Goal: Register for event/course

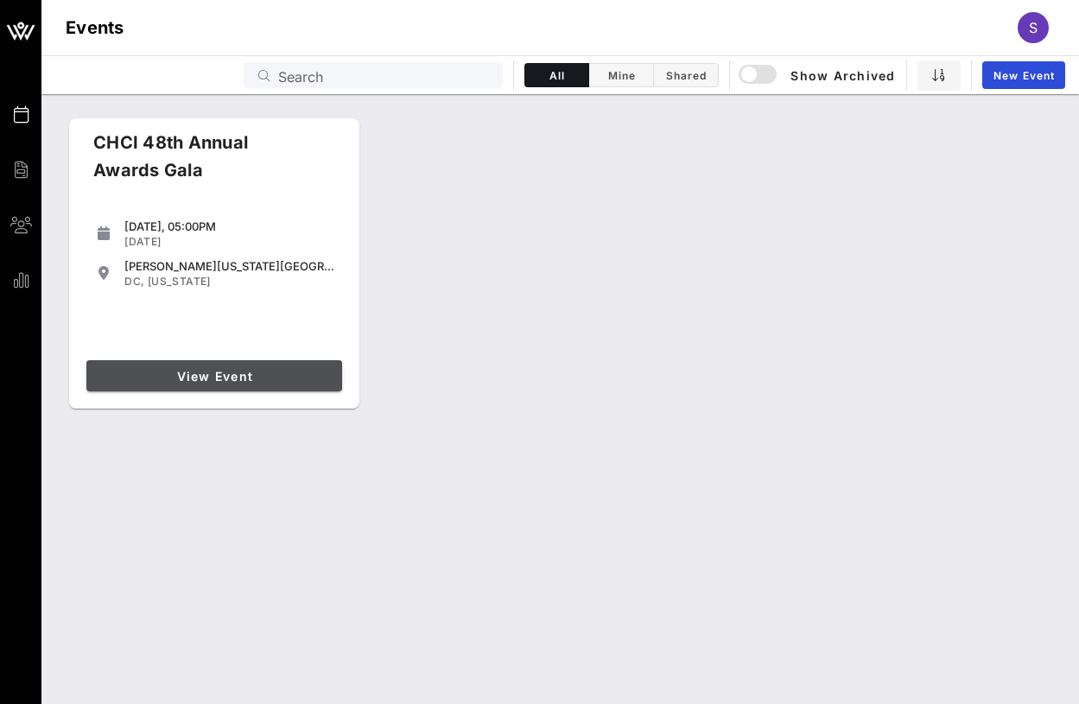
click at [217, 382] on span "View Event" at bounding box center [214, 376] width 242 height 15
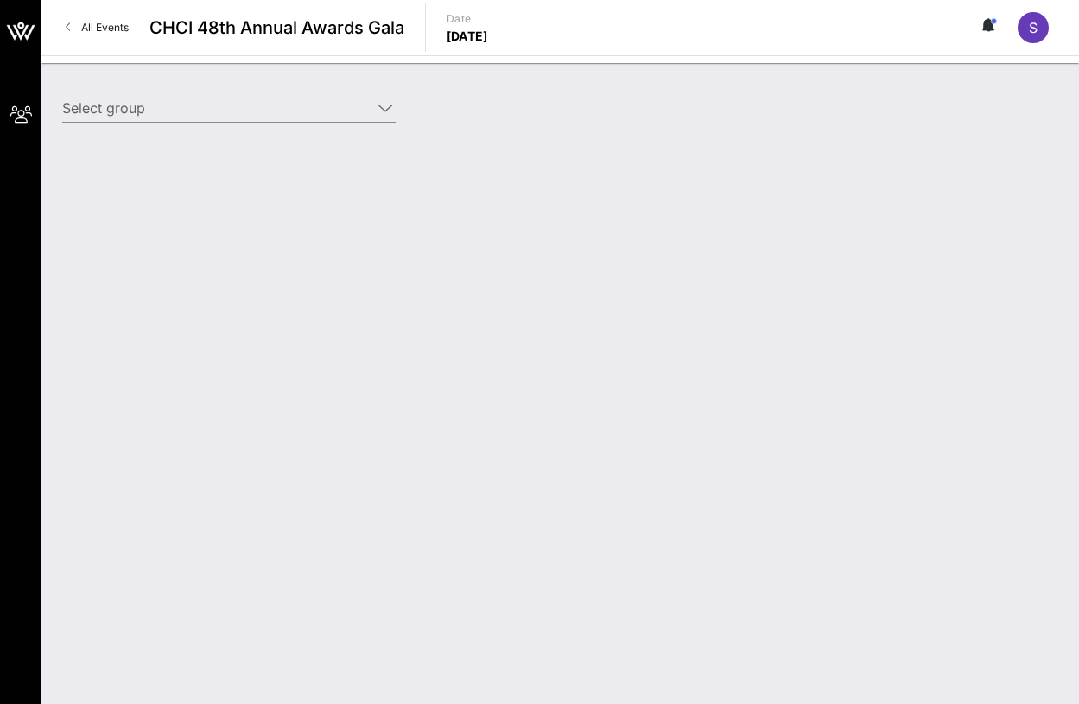
type input "[PERSON_NAME] Enterprises ([PERSON_NAME] Enterprises) [[PERSON_NAME], [PERSON_N…"
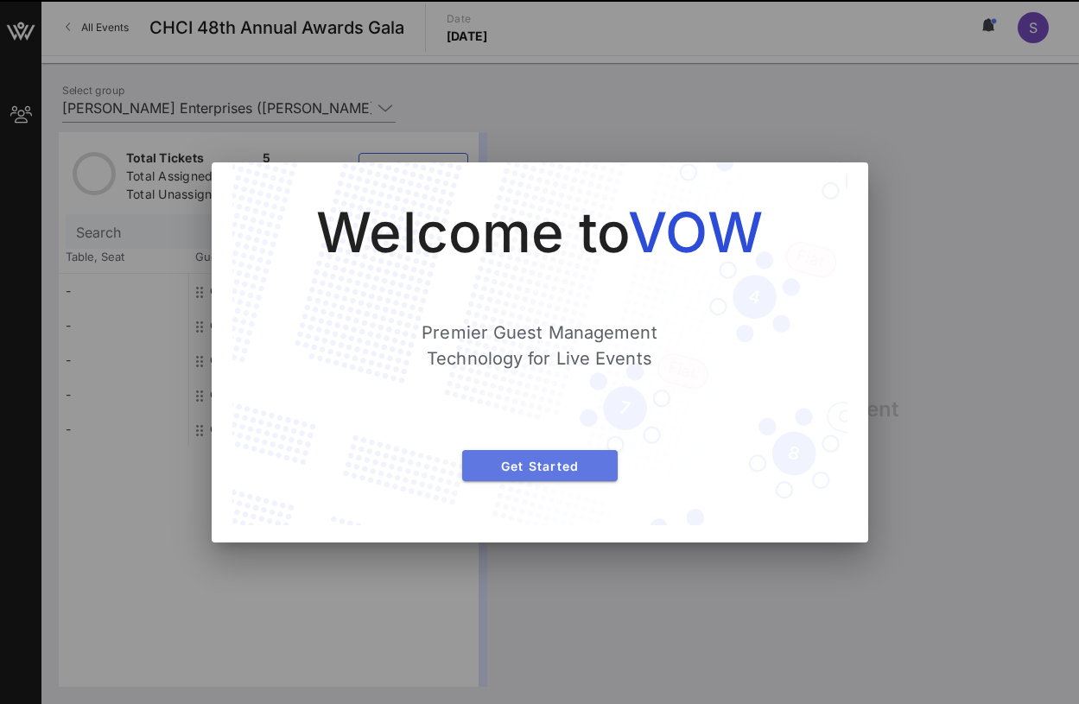
click at [556, 471] on span "Get Started" at bounding box center [540, 466] width 128 height 15
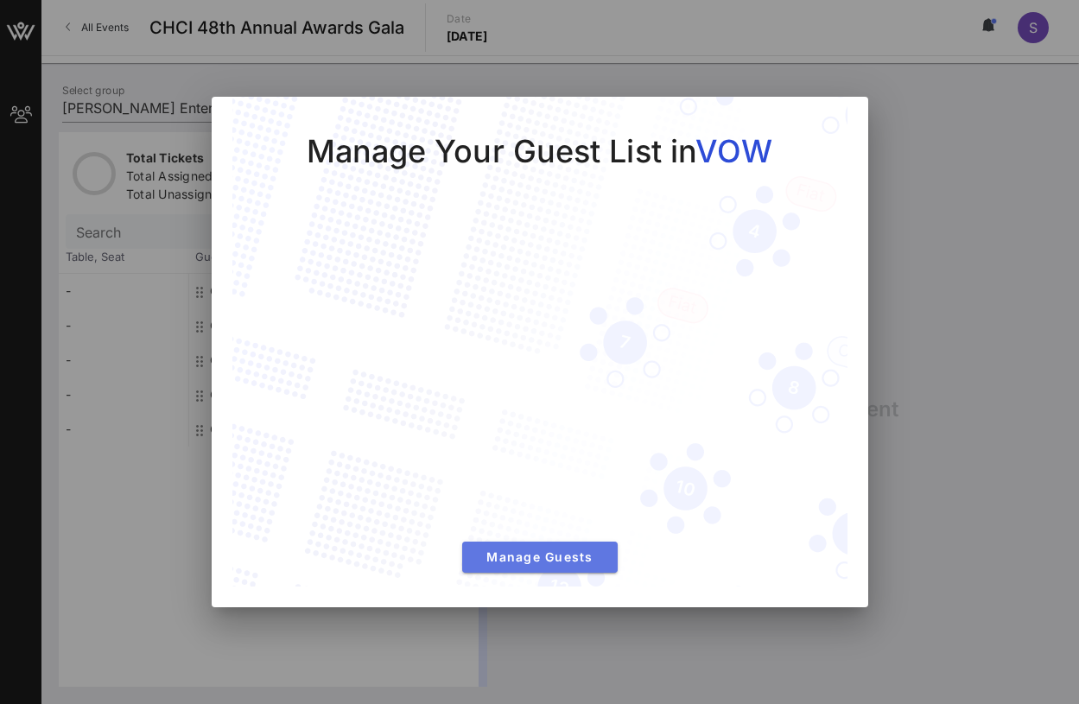
click at [565, 554] on span "Manage Guests" at bounding box center [540, 556] width 128 height 15
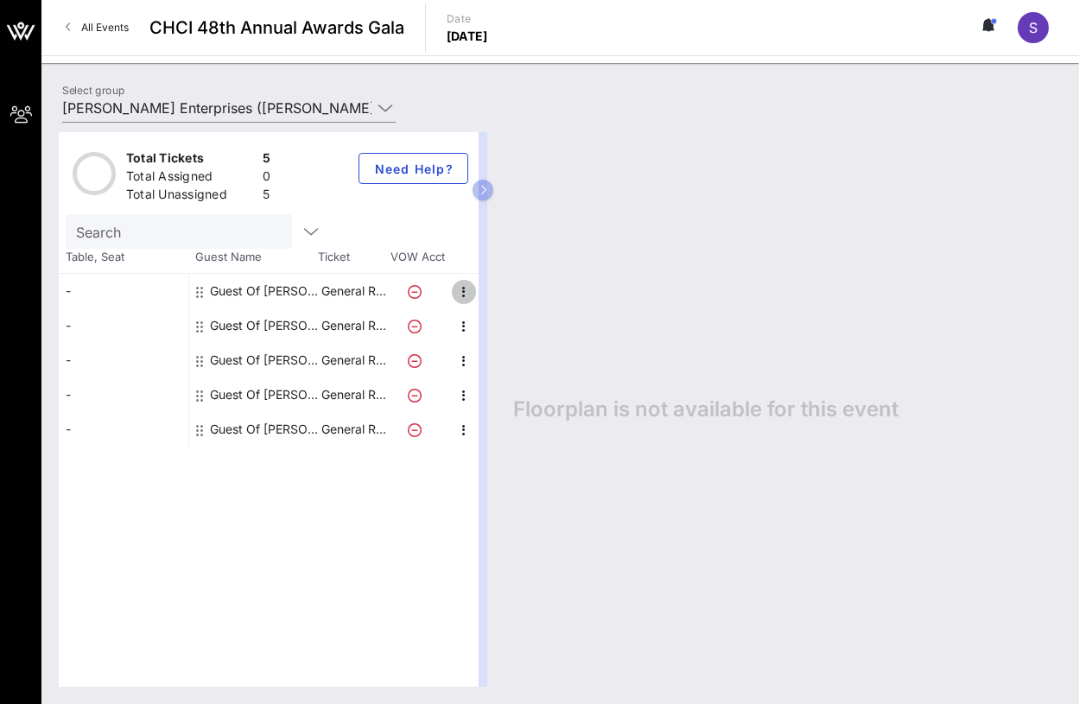
click at [461, 290] on icon "button" at bounding box center [463, 292] width 21 height 21
click at [517, 297] on div "Edit" at bounding box center [507, 297] width 35 height 14
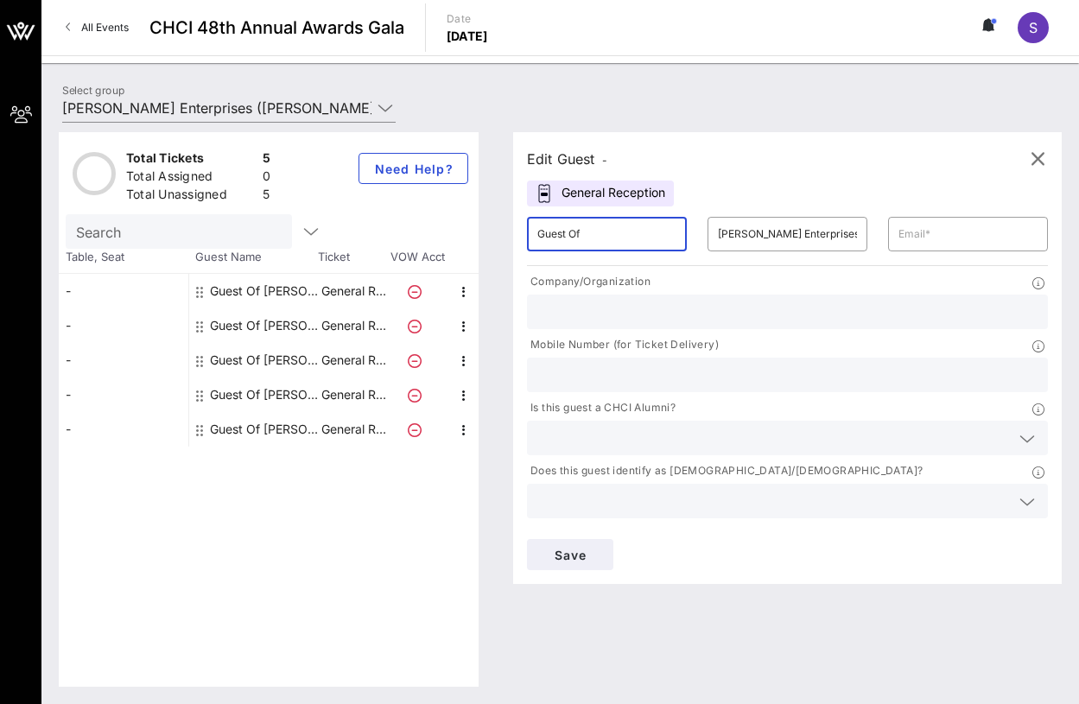
click at [592, 225] on input "Guest Of" at bounding box center [606, 234] width 139 height 28
click at [599, 246] on input "Guest Of" at bounding box center [606, 234] width 139 height 28
drag, startPoint x: 507, startPoint y: 221, endPoint x: 375, endPoint y: 203, distance: 133.4
click at [375, 203] on div "Total Tickets 5 Total Assigned 0 Total Unassigned 5 Need Help? Search Table, Se…" at bounding box center [560, 409] width 1003 height 554
type input "[PERSON_NAME]"
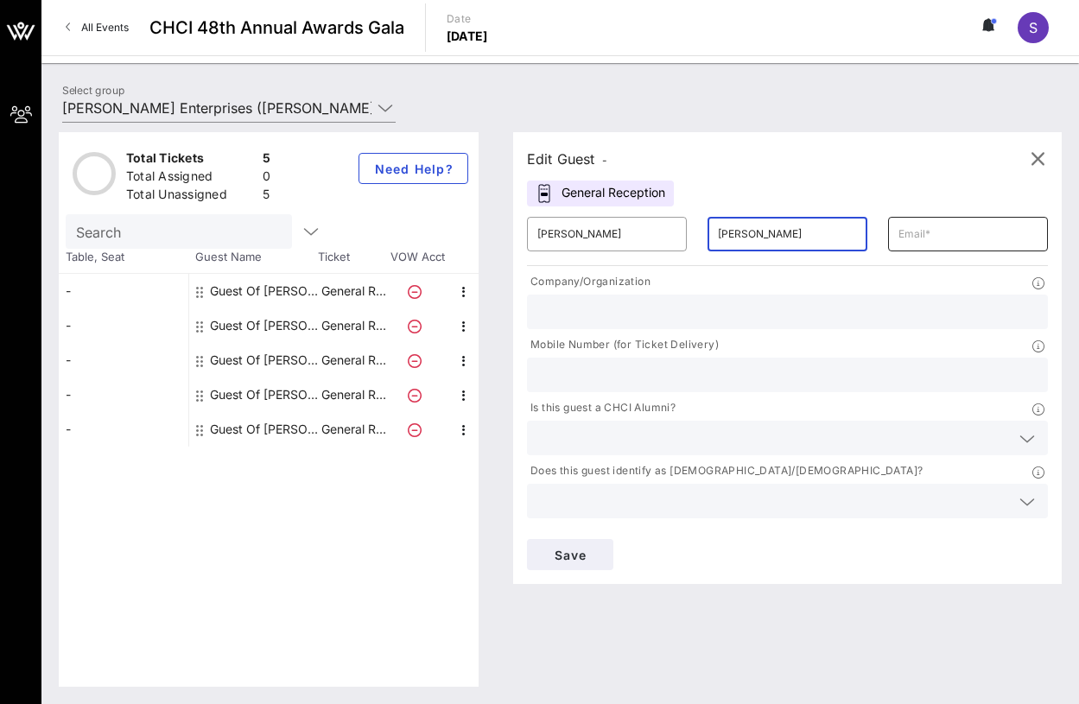
type input "[PERSON_NAME]"
drag, startPoint x: 814, startPoint y: 227, endPoint x: 846, endPoint y: 231, distance: 31.3
click at [898, 227] on input "text" at bounding box center [967, 234] width 139 height 28
click at [898, 233] on input "text" at bounding box center [967, 234] width 139 height 28
paste input "[PERSON_NAME][EMAIL_ADDRESS][DOMAIN_NAME]"
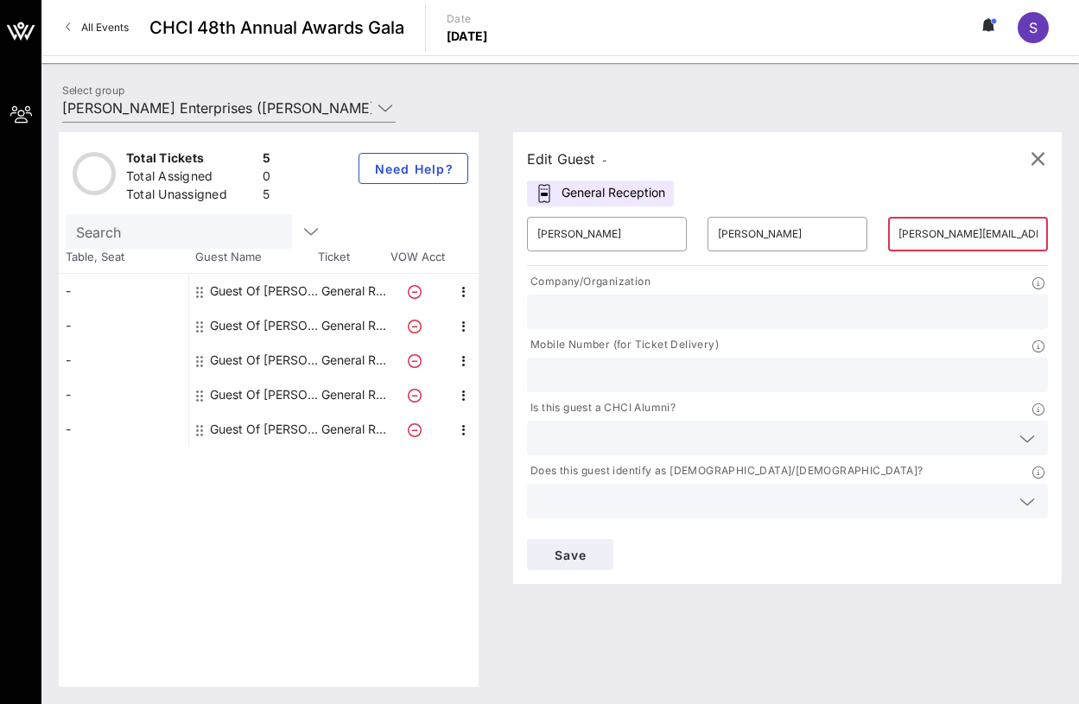
scroll to position [0, 86]
type input "[PERSON_NAME][EMAIL_ADDRESS][DOMAIN_NAME]"
click at [624, 306] on input "text" at bounding box center [787, 312] width 500 height 22
type input "[PERSON_NAME] Enterprises"
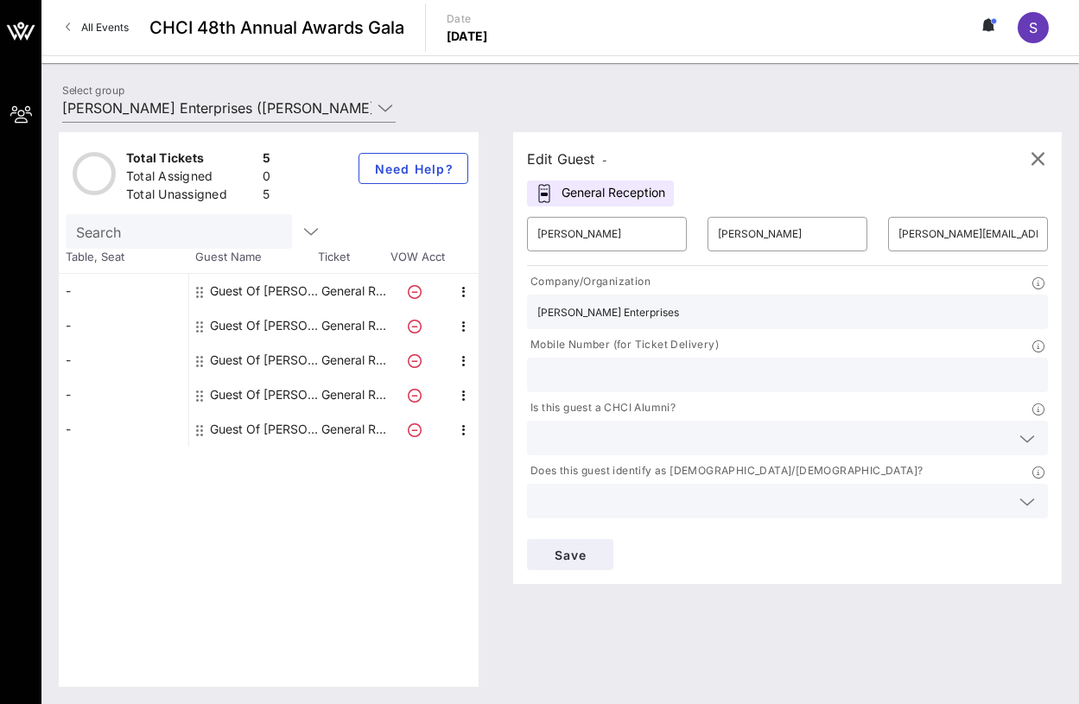
click at [831, 364] on input "text" at bounding box center [787, 375] width 500 height 22
click at [822, 364] on input "text" at bounding box center [787, 375] width 500 height 22
type input "2023687593"
click at [660, 553] on input "text" at bounding box center [773, 564] width 472 height 22
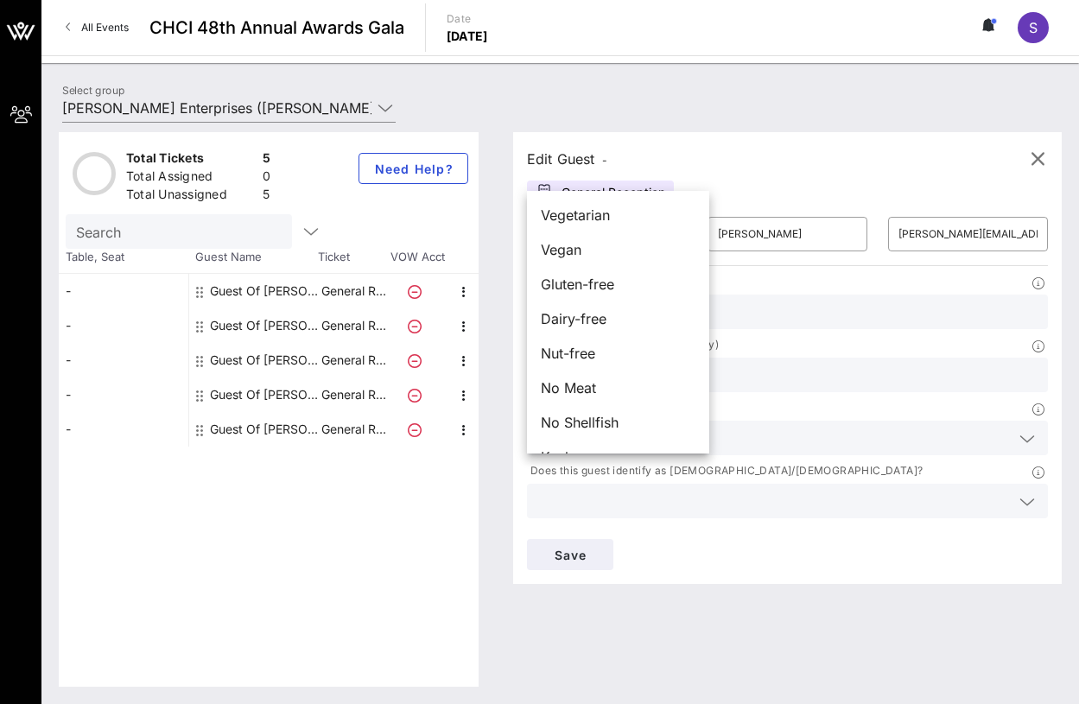
click at [637, 571] on div "Edit Guest - General Reception ​ [PERSON_NAME] [PERSON_NAME] ​ [PERSON_NAME][EM…" at bounding box center [779, 409] width 566 height 554
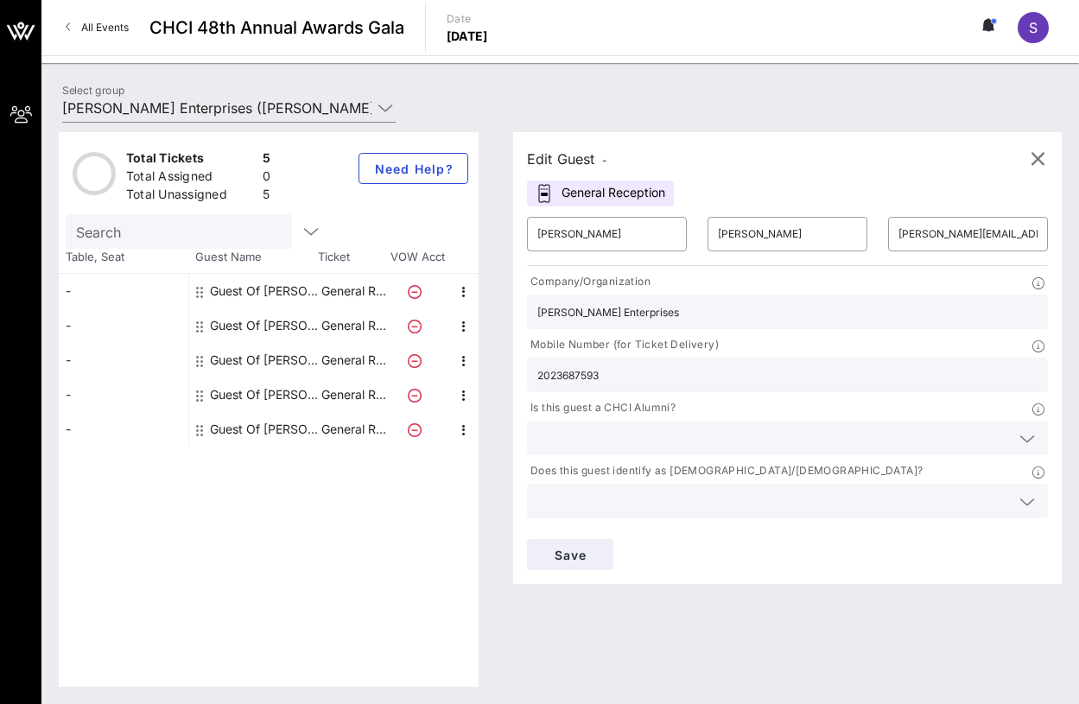
click at [626, 577] on div "Edit Guest - General Reception ​ [PERSON_NAME] [PERSON_NAME] ​ [PERSON_NAME][EM…" at bounding box center [779, 409] width 566 height 554
click at [927, 556] on div "Edit Guest - General Reception ​ [PERSON_NAME] [PERSON_NAME] ​ [PERSON_NAME][EM…" at bounding box center [779, 409] width 566 height 554
click at [915, 574] on div "Edit Guest - General Reception ​ [PERSON_NAME] [PERSON_NAME] ​ [PERSON_NAME][EM…" at bounding box center [779, 409] width 566 height 554
click at [599, 548] on span "Save" at bounding box center [570, 555] width 59 height 15
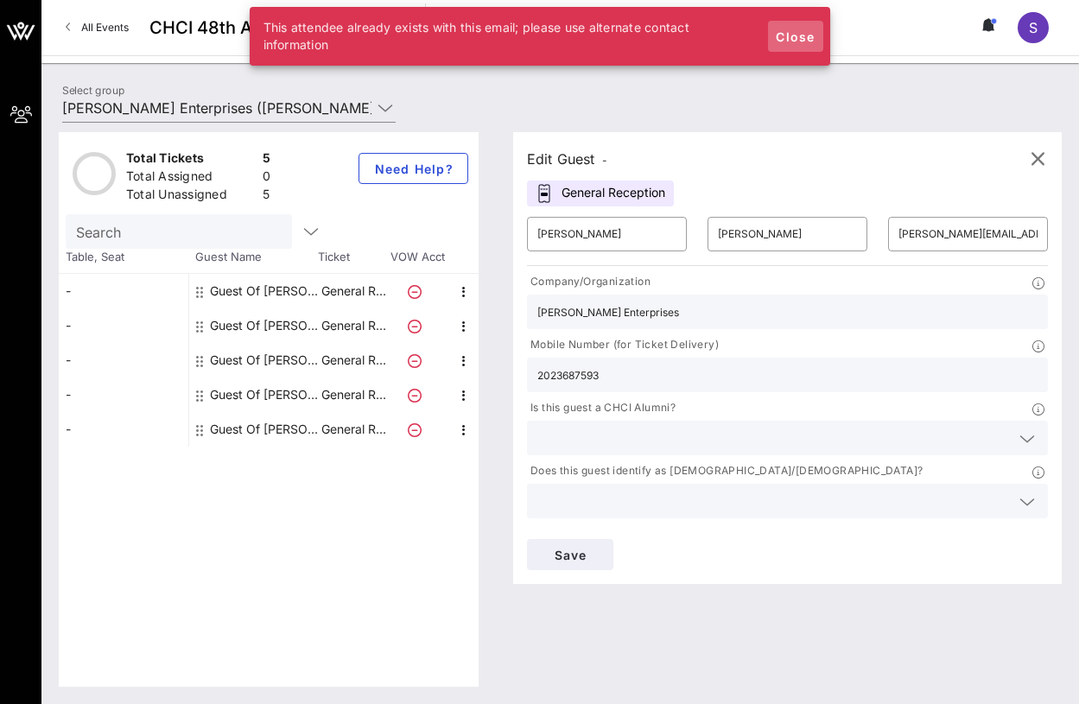
click at [792, 34] on span "Close" at bounding box center [795, 36] width 41 height 15
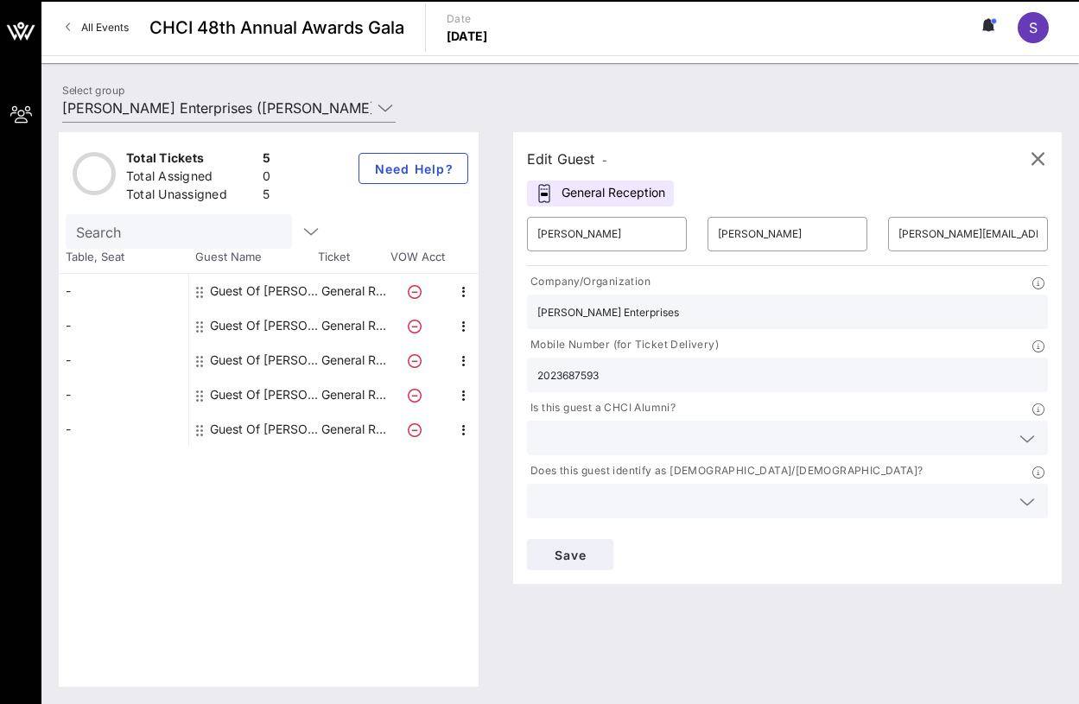
click at [804, 101] on div "Select group [PERSON_NAME] Enterprises ([PERSON_NAME] Enterprises) [[PERSON_NAM…" at bounding box center [560, 110] width 1017 height 60
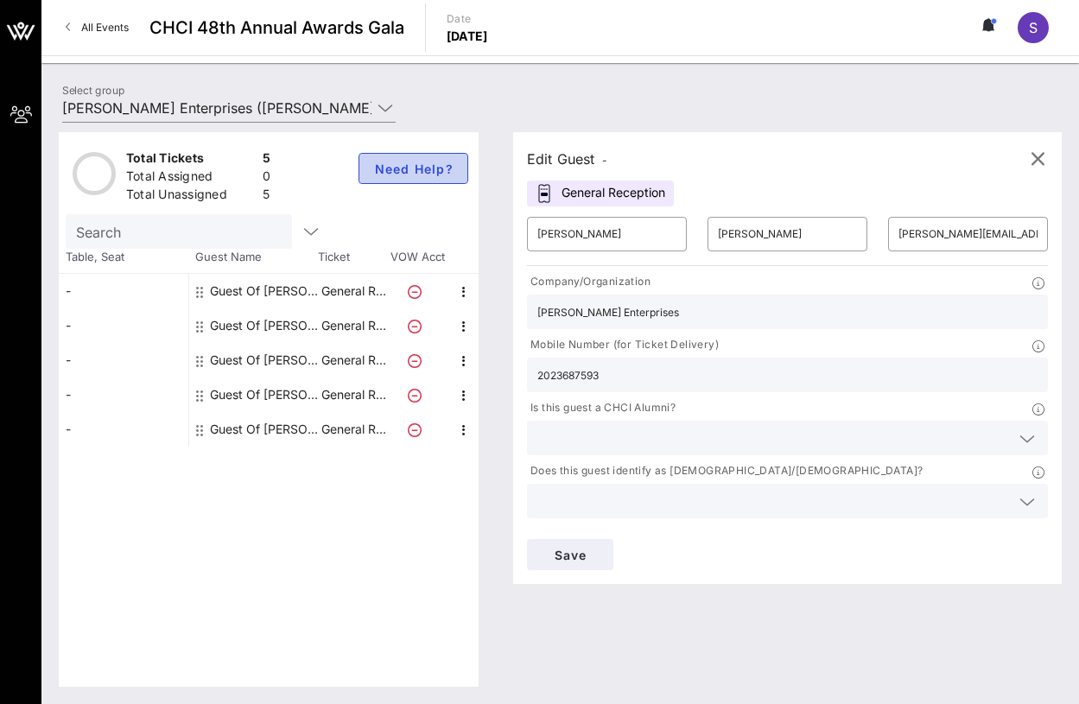
click at [410, 168] on span "Need Help?" at bounding box center [413, 169] width 80 height 15
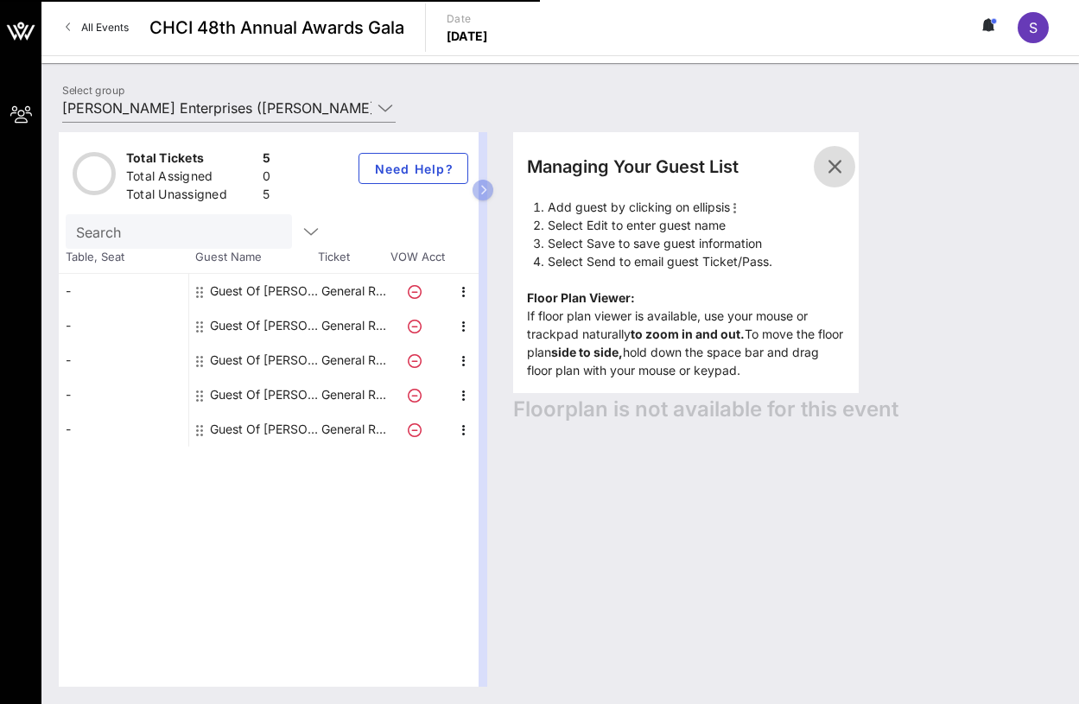
click at [827, 157] on icon "button" at bounding box center [834, 166] width 21 height 21
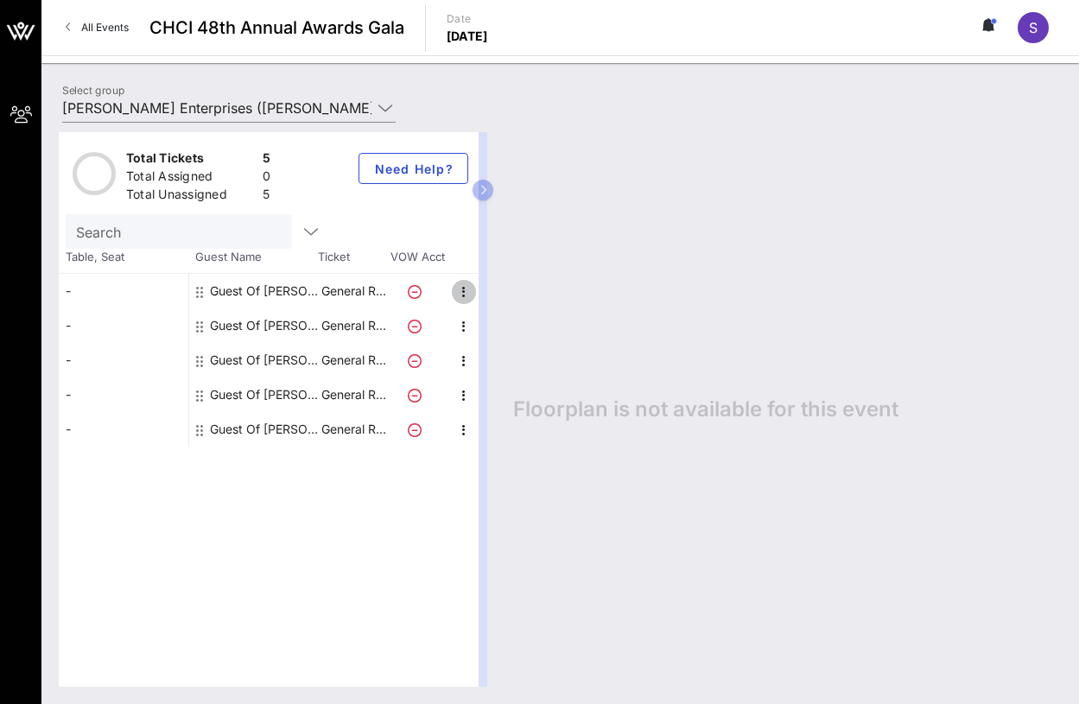
click at [458, 297] on icon "button" at bounding box center [463, 292] width 21 height 21
click at [507, 305] on div "Edit" at bounding box center [507, 297] width 35 height 28
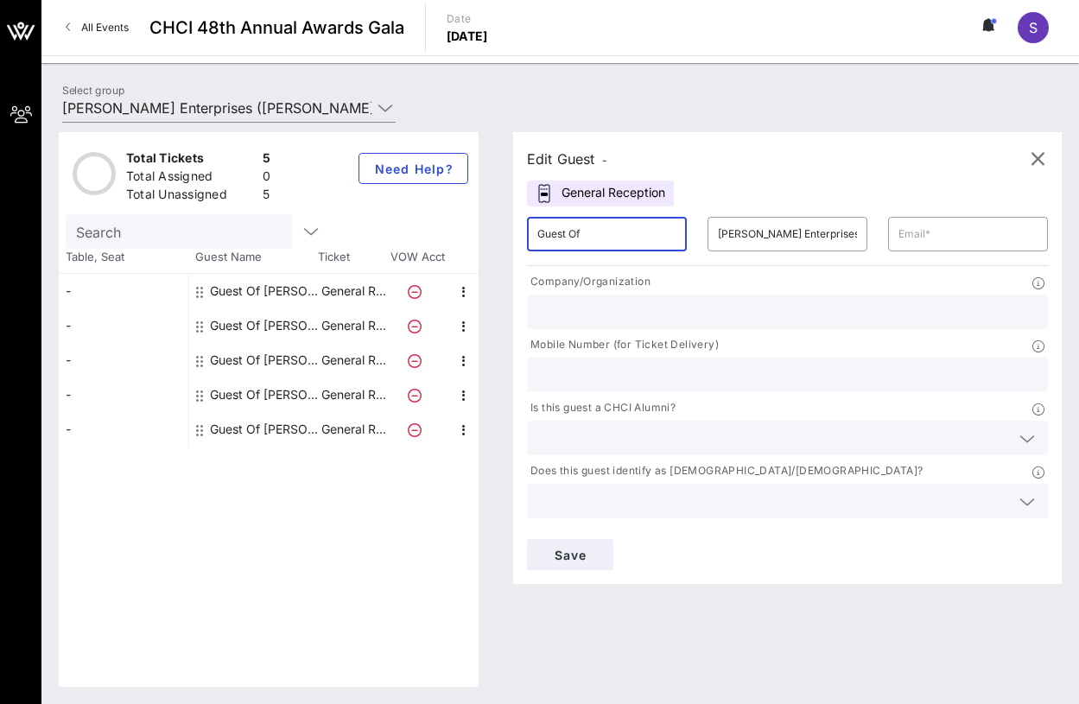
drag, startPoint x: 620, startPoint y: 236, endPoint x: 516, endPoint y: 239, distance: 104.6
click at [516, 239] on div "Edit Guest - General Reception ​ Guest Of ​ [PERSON_NAME] Enterprises ​ Company…" at bounding box center [787, 358] width 548 height 452
type input "[PERSON_NAME]"
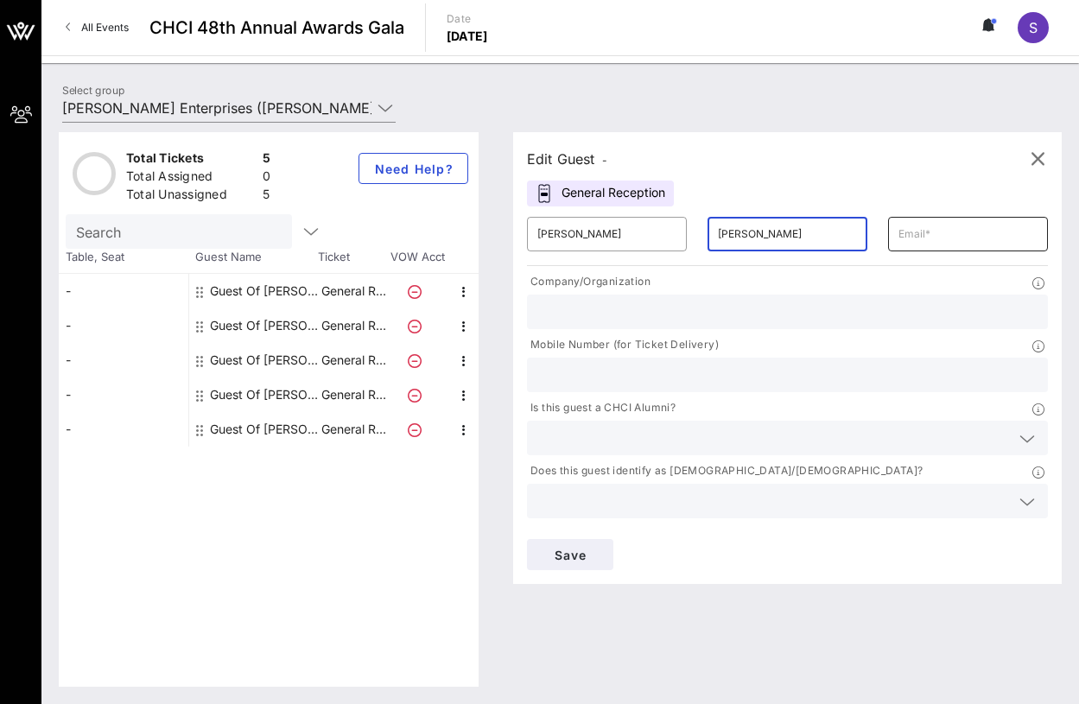
type input "[PERSON_NAME]"
click at [898, 238] on input "text" at bounding box center [967, 234] width 139 height 28
paste input "[PERSON_NAME][EMAIL_ADDRESS][DOMAIN_NAME]"
type input "[PERSON_NAME][EMAIL_ADDRESS][DOMAIN_NAME]"
drag, startPoint x: 764, startPoint y: 263, endPoint x: 773, endPoint y: 263, distance: 8.7
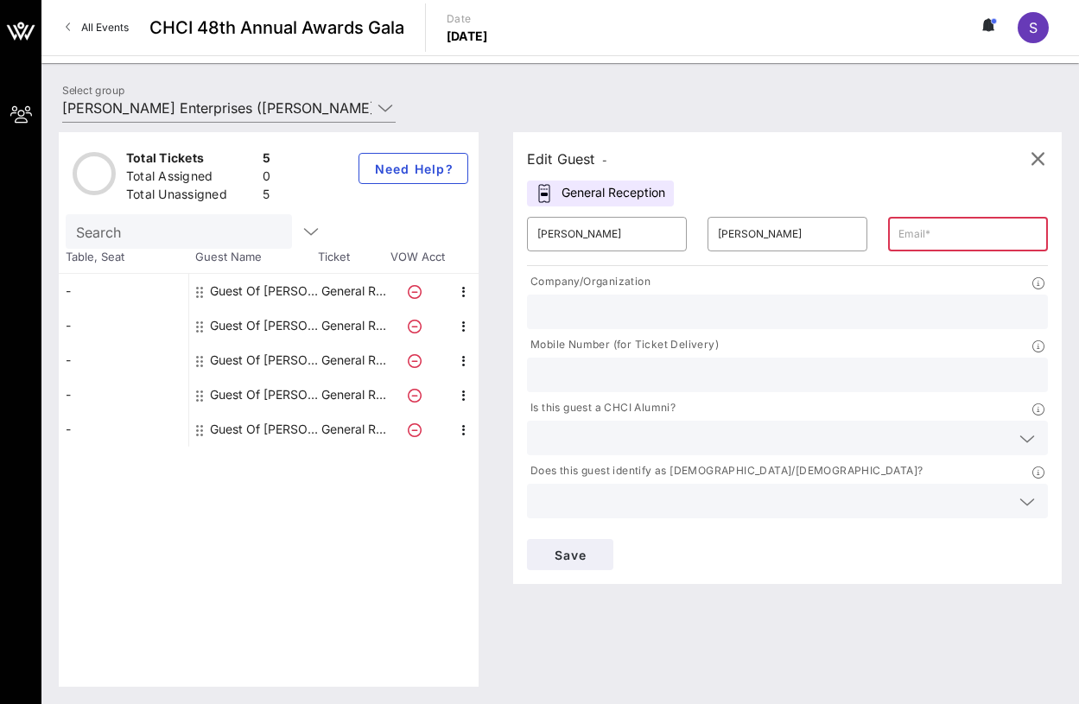
click at [764, 263] on div "​ Hugo ​ [PERSON_NAME] ​ Company/Organization Mobile Number (for Ticket Deliver…" at bounding box center [787, 367] width 542 height 322
click at [898, 243] on input "text" at bounding box center [967, 234] width 139 height 28
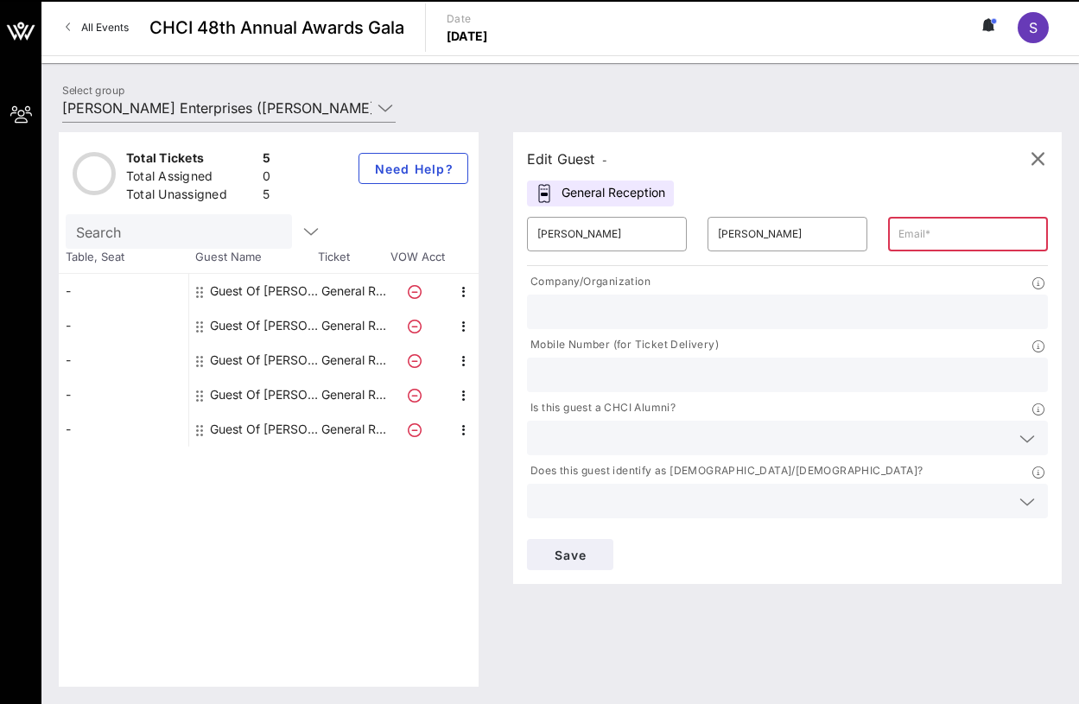
paste input "[EMAIL_ADDRESS][PERSON_NAME][DOMAIN_NAME]"
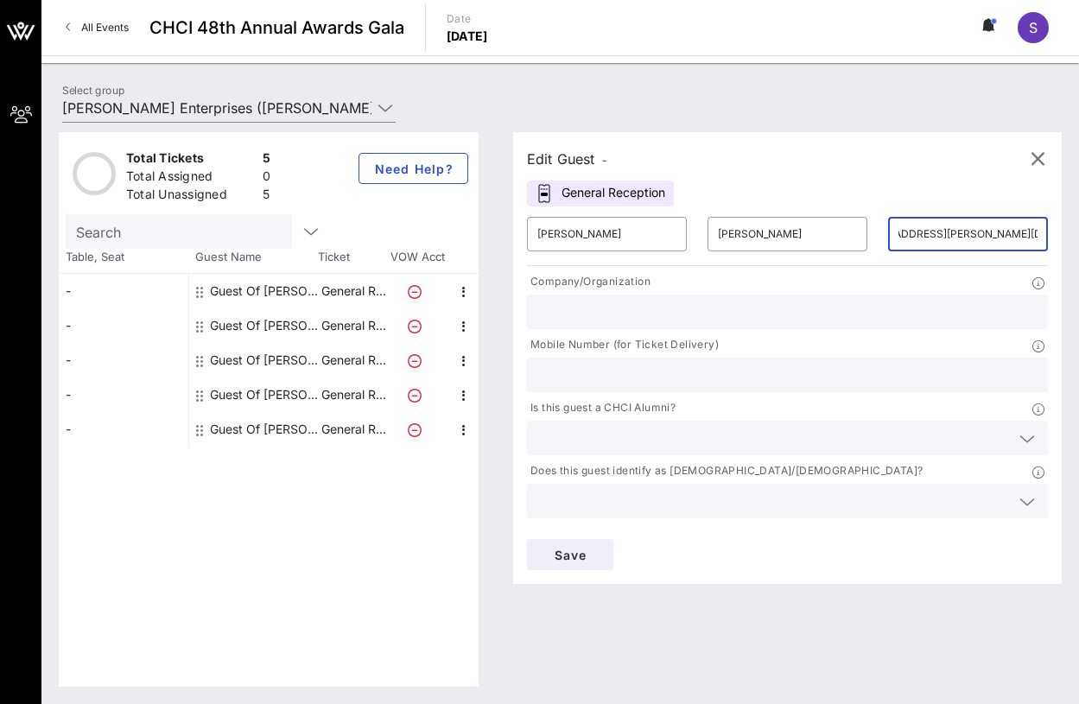
type input "[EMAIL_ADDRESS][PERSON_NAME][DOMAIN_NAME]"
click at [920, 516] on div "Edit Guest - General Reception ​ [PERSON_NAME] ​ [PERSON_NAME] ​ [PERSON_NAME][…" at bounding box center [779, 409] width 566 height 554
click at [720, 333] on div "Mobile Number (for Ticket Delivery)" at bounding box center [787, 364] width 542 height 63
click at [757, 364] on input "text" at bounding box center [787, 375] width 500 height 22
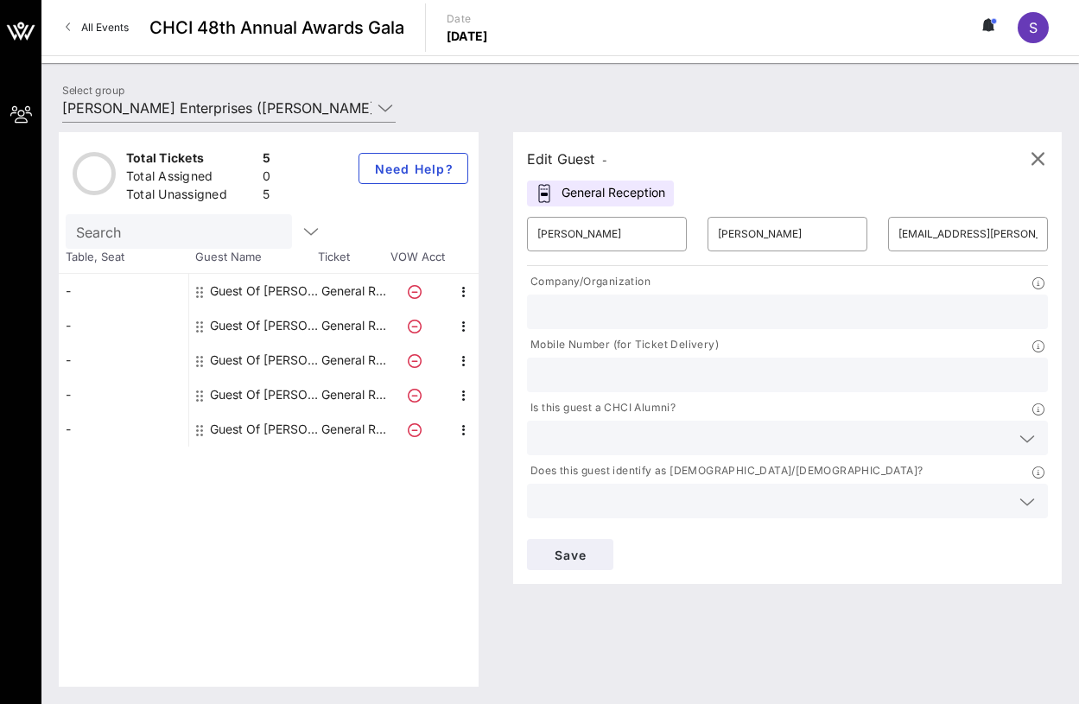
paste input "4708293529"
type input "4708293529"
click at [650, 308] on input "text" at bounding box center [787, 312] width 500 height 22
type input "[PERSON_NAME] Enterprises"
click at [599, 548] on span "Save" at bounding box center [570, 555] width 59 height 15
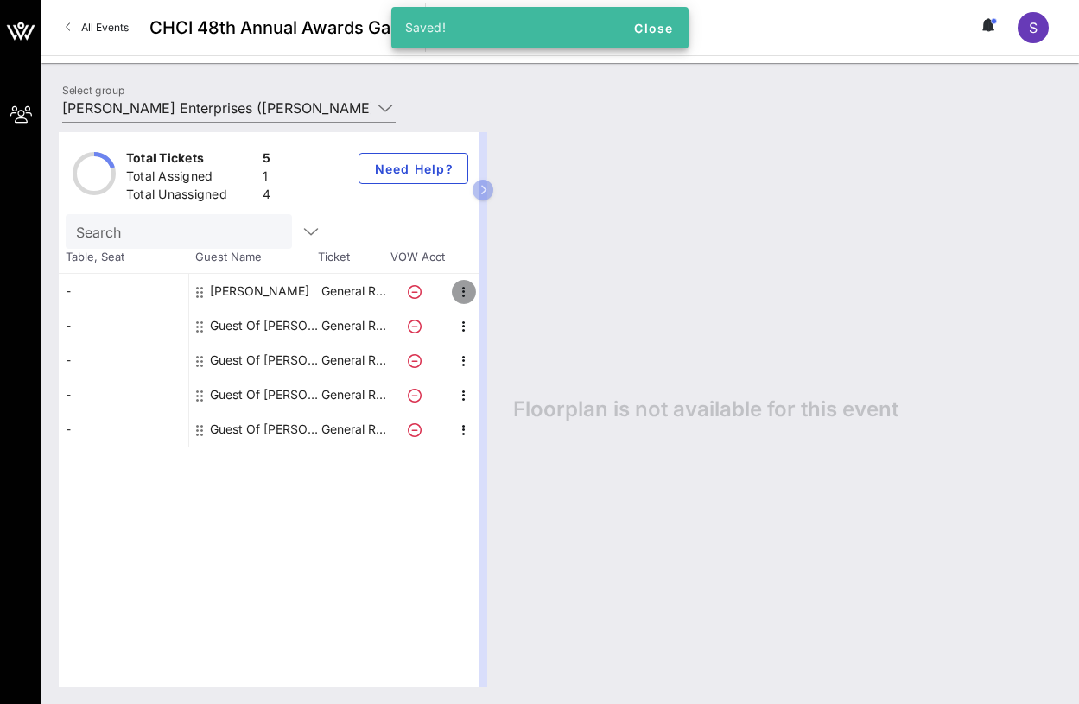
click at [463, 292] on icon "button" at bounding box center [463, 292] width 21 height 21
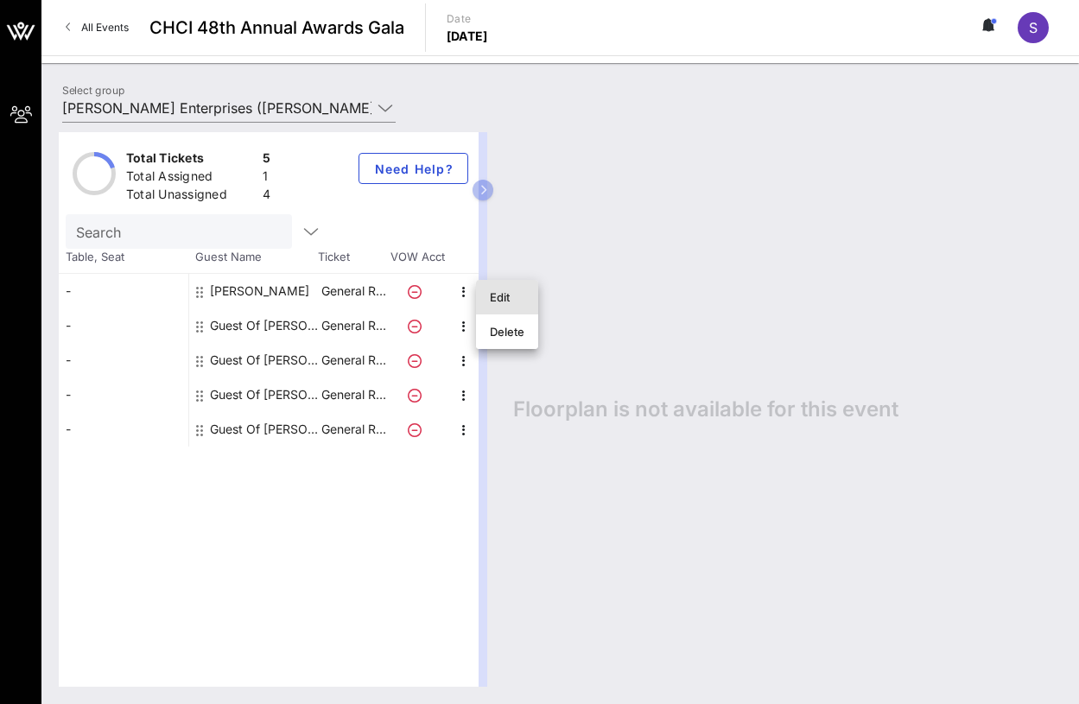
click at [492, 294] on div "Edit" at bounding box center [507, 297] width 35 height 14
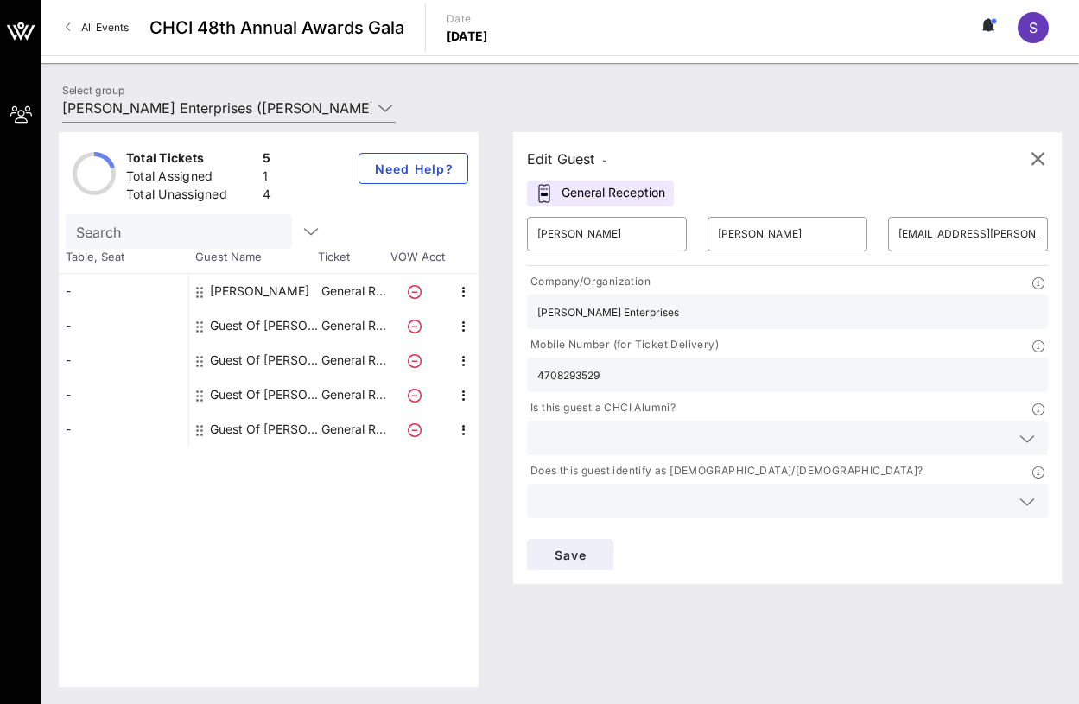
click at [643, 553] on input "text" at bounding box center [773, 564] width 472 height 22
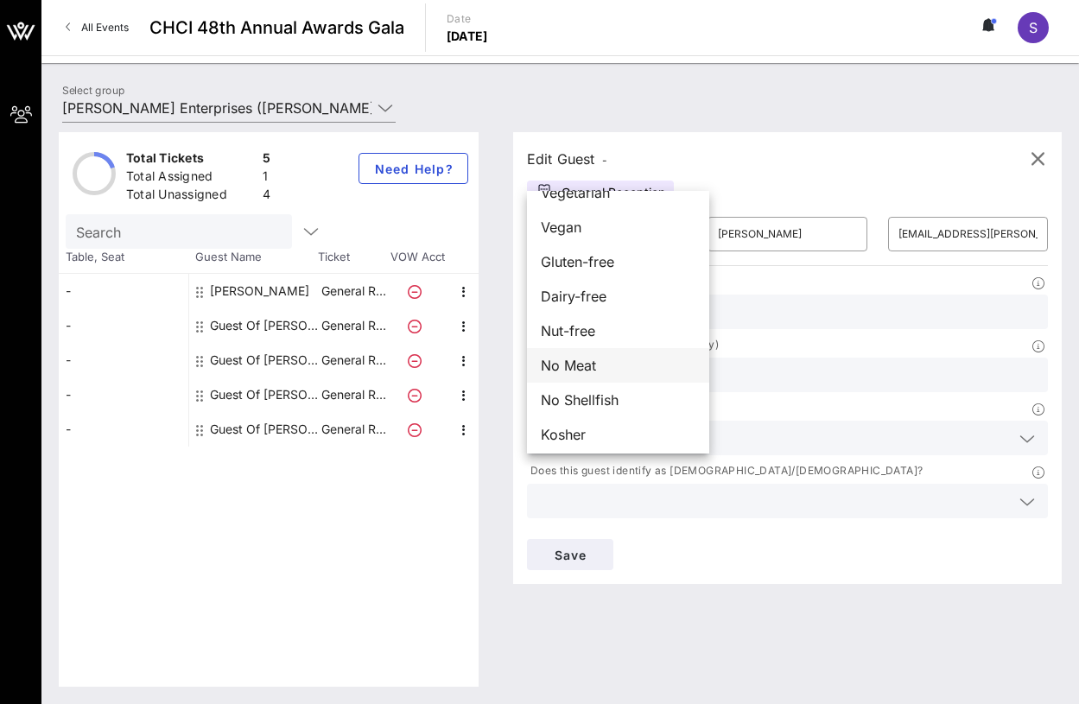
scroll to position [28, 0]
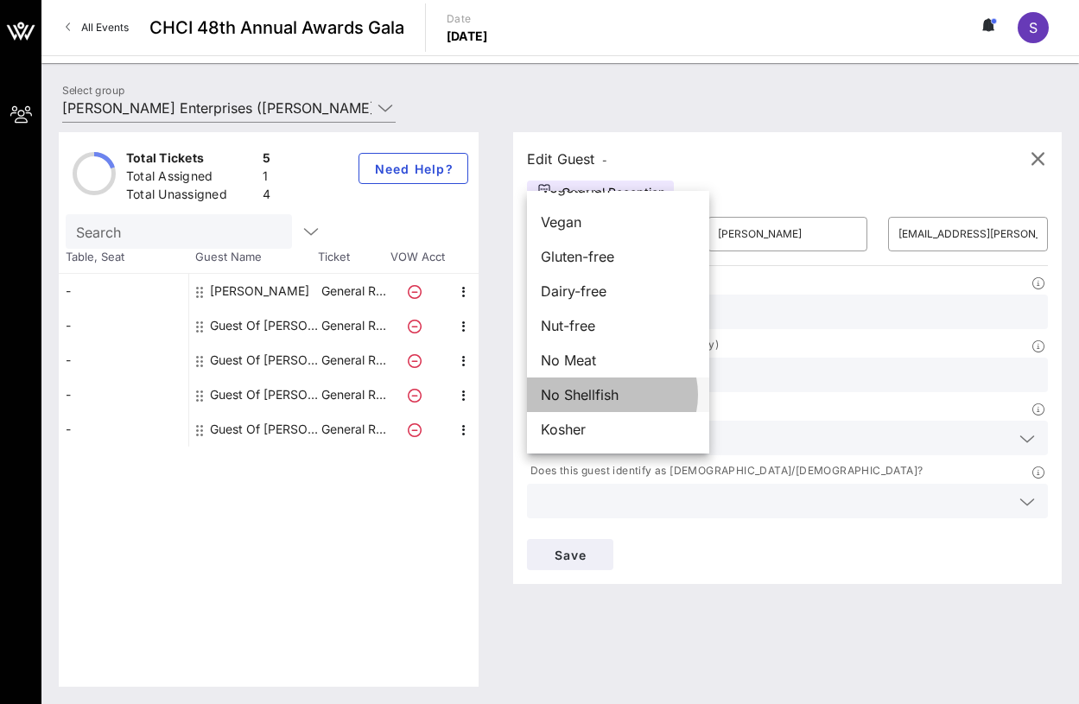
click at [631, 396] on div "No Shellfish" at bounding box center [618, 394] width 182 height 35
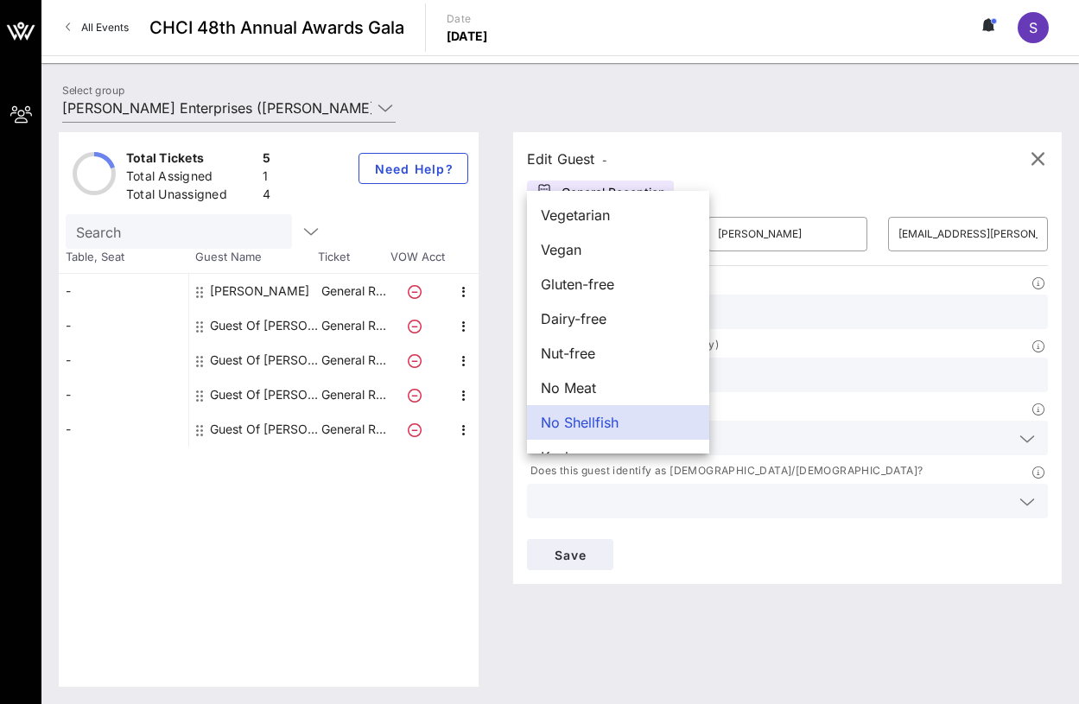
drag, startPoint x: 750, startPoint y: 646, endPoint x: 744, endPoint y: 625, distance: 21.6
click at [748, 641] on div "Edit Guest - General Reception ​ [PERSON_NAME] ​ [PERSON_NAME] ​ [PERSON_NAME][…" at bounding box center [779, 409] width 566 height 554
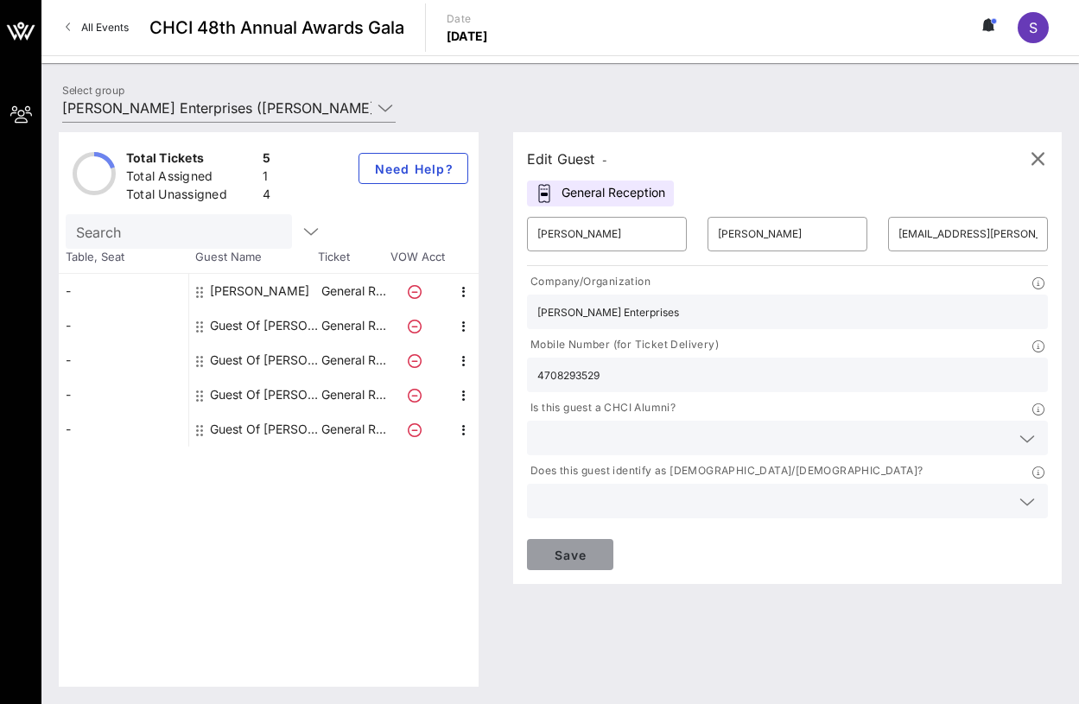
click at [599, 548] on span "Save" at bounding box center [570, 555] width 59 height 15
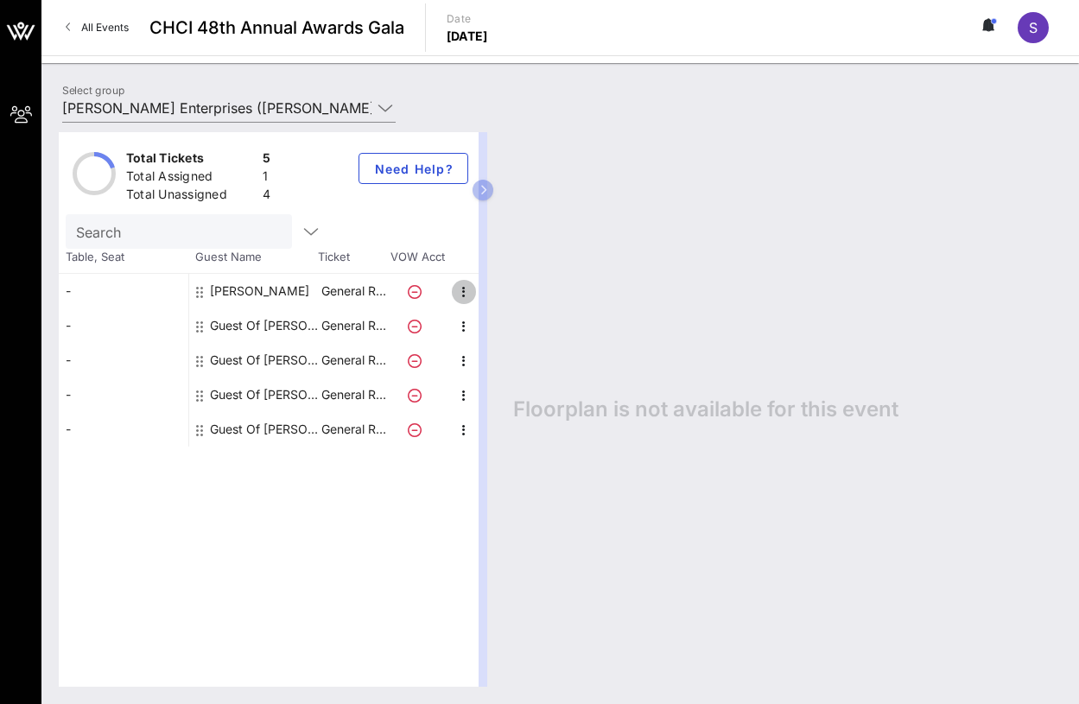
click at [458, 284] on icon "button" at bounding box center [463, 292] width 21 height 21
click at [504, 297] on div "Edit" at bounding box center [507, 297] width 35 height 14
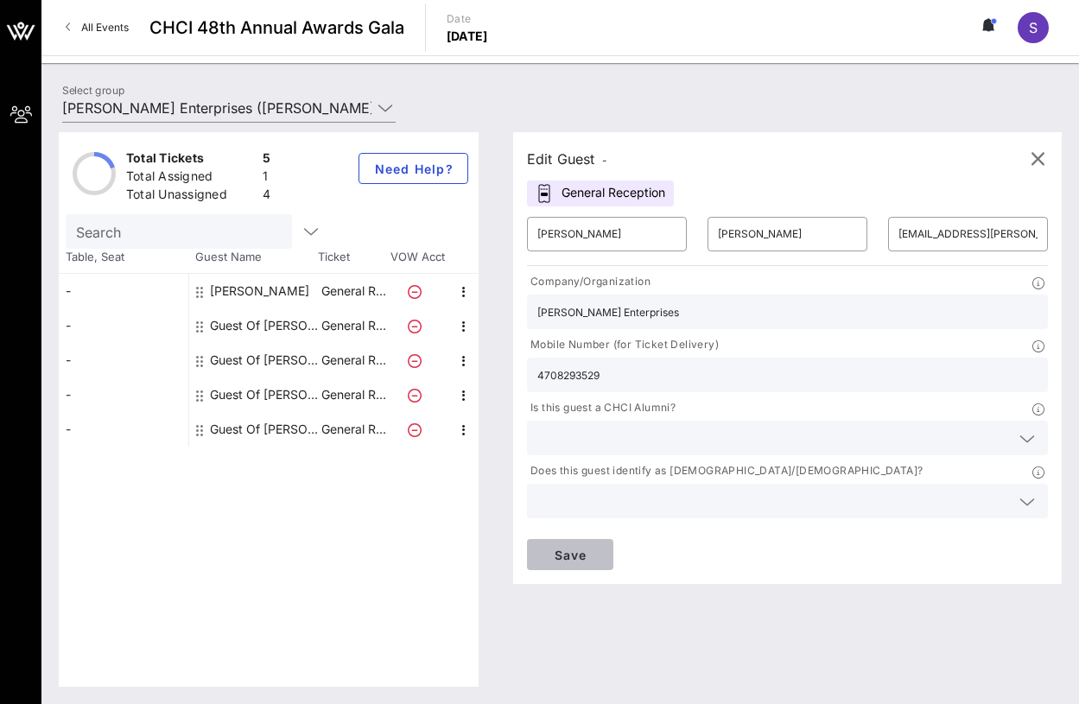
click at [613, 539] on button "Save" at bounding box center [570, 554] width 86 height 31
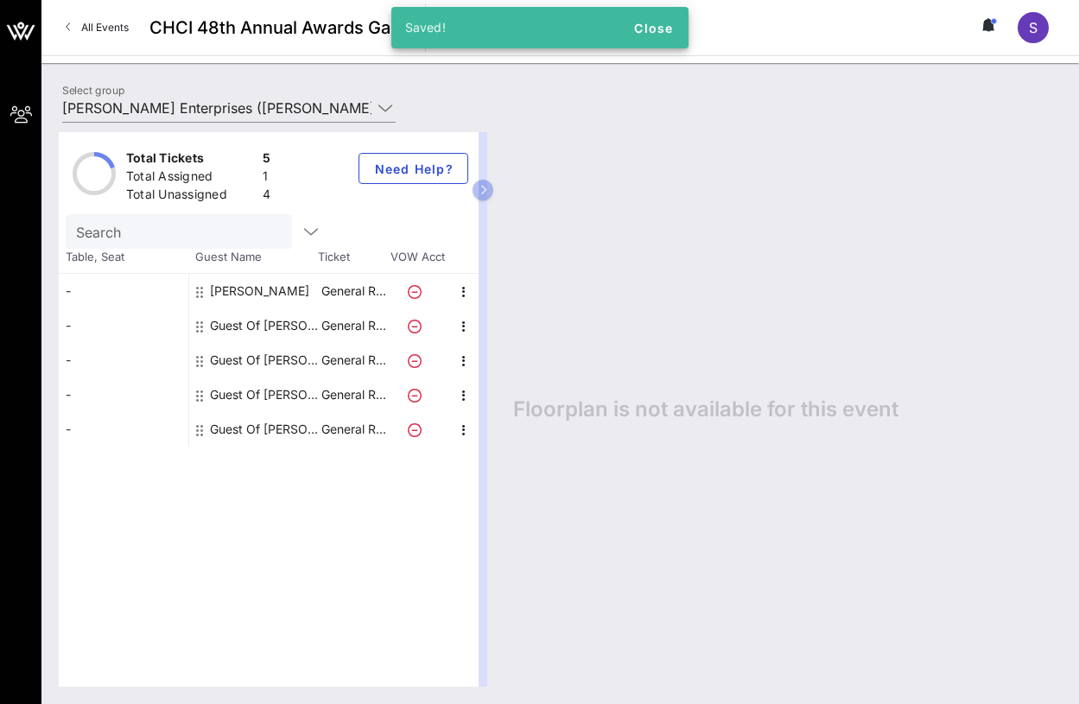
click at [830, 566] on div "Floorplan is not available for this event" at bounding box center [779, 409] width 566 height 554
click at [463, 323] on icon "button" at bounding box center [463, 326] width 21 height 21
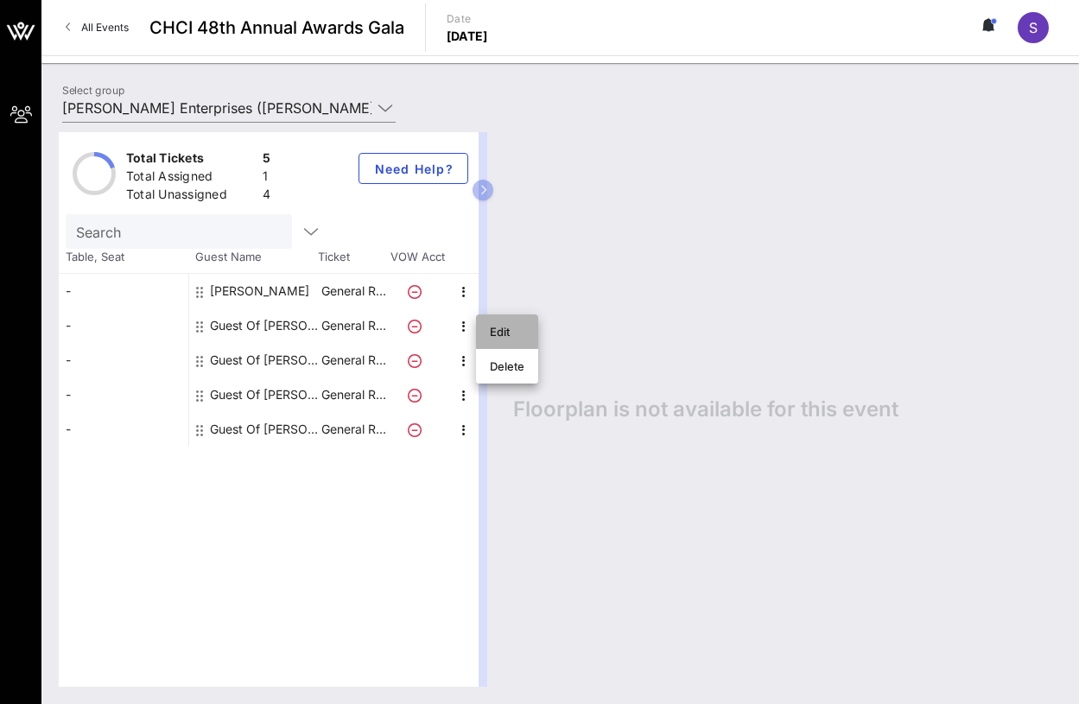
click at [516, 332] on div "Edit" at bounding box center [507, 332] width 35 height 14
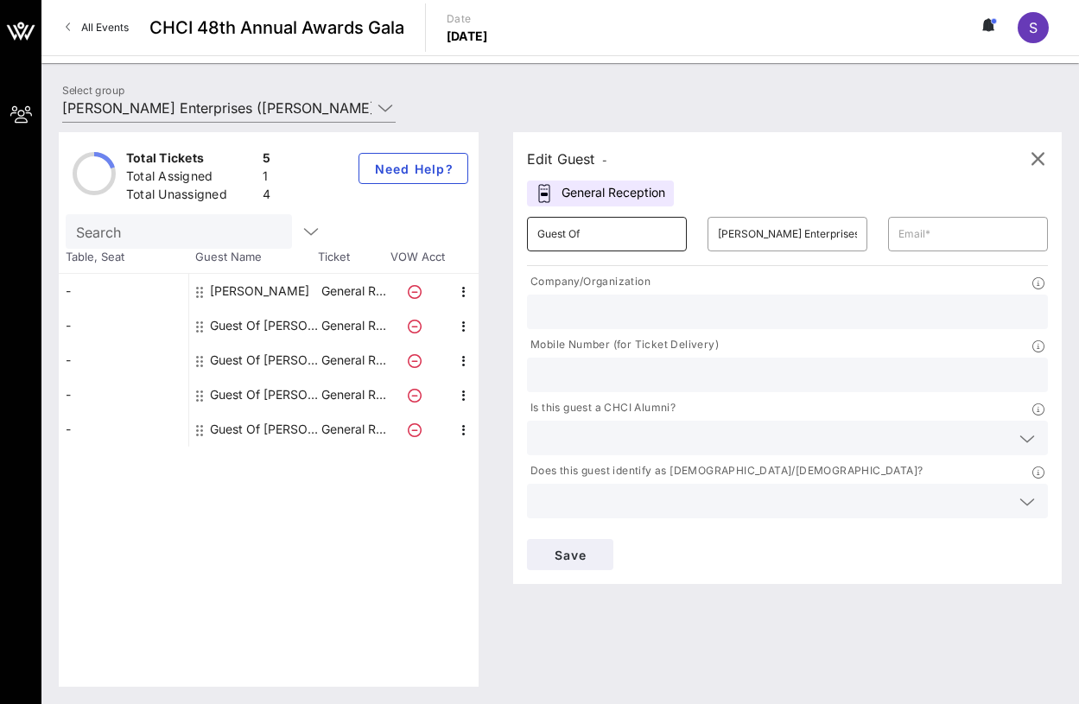
click at [551, 223] on input "Guest Of" at bounding box center [606, 234] width 139 height 28
drag, startPoint x: 557, startPoint y: 231, endPoint x: 451, endPoint y: 231, distance: 106.2
click at [451, 231] on div "Total Tickets 5 Total Assigned 1 Total Unassigned 4 Need Help? Search Table, Se…" at bounding box center [560, 409] width 1003 height 554
type input "[PERSON_NAME]"
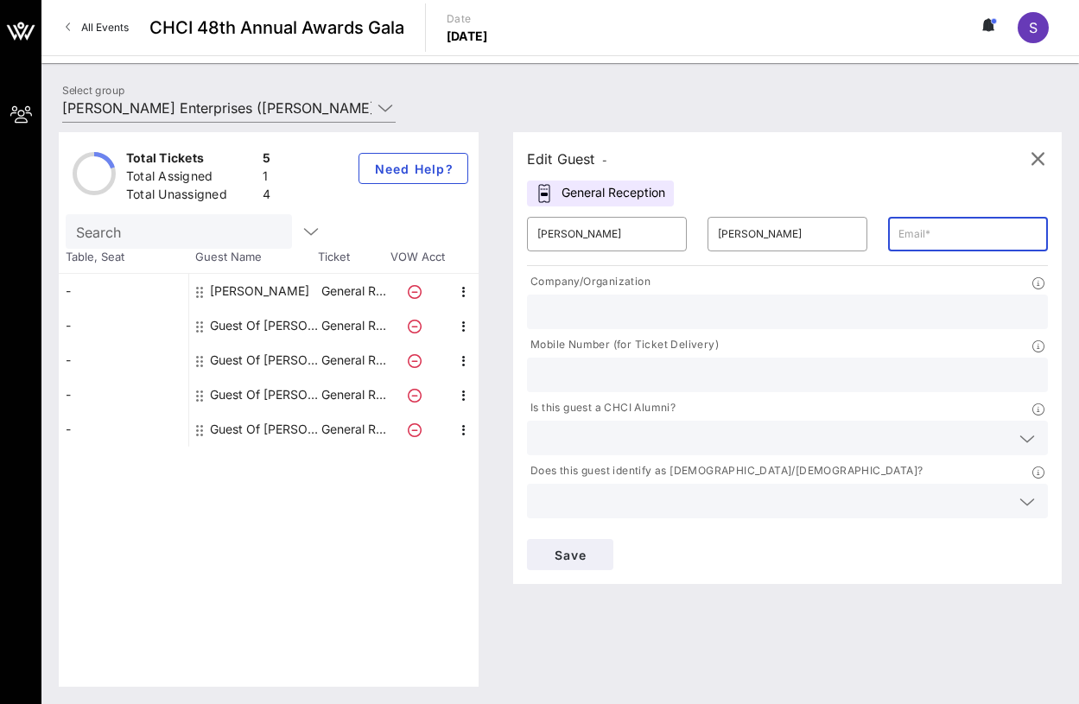
click at [898, 238] on input "text" at bounding box center [967, 234] width 139 height 28
paste input "[PERSON_NAME][EMAIL_ADDRESS][PERSON_NAME][DOMAIN_NAME]"
type input "[PERSON_NAME][EMAIL_ADDRESS][PERSON_NAME][DOMAIN_NAME]"
click at [992, 529] on div "Save" at bounding box center [787, 555] width 542 height 52
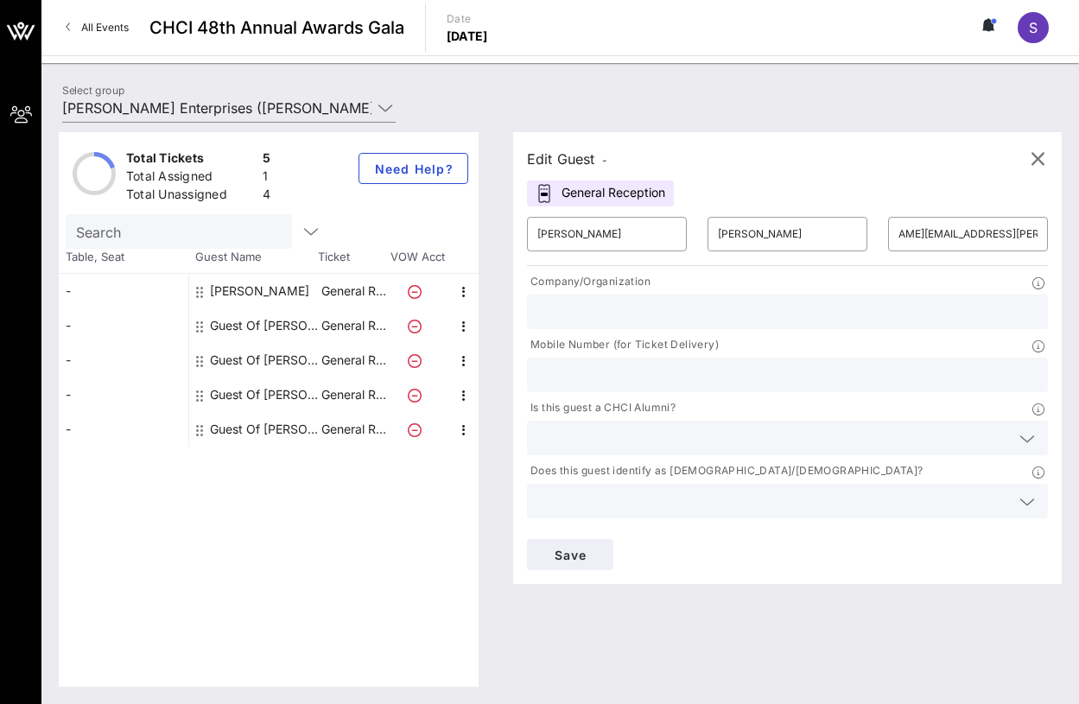
scroll to position [0, 0]
click at [827, 364] on input "text" at bounding box center [787, 375] width 500 height 22
click at [634, 304] on input "text" at bounding box center [787, 312] width 500 height 22
type input "[PERSON_NAME] Enterprises"
drag, startPoint x: 695, startPoint y: 335, endPoint x: 724, endPoint y: 329, distance: 29.1
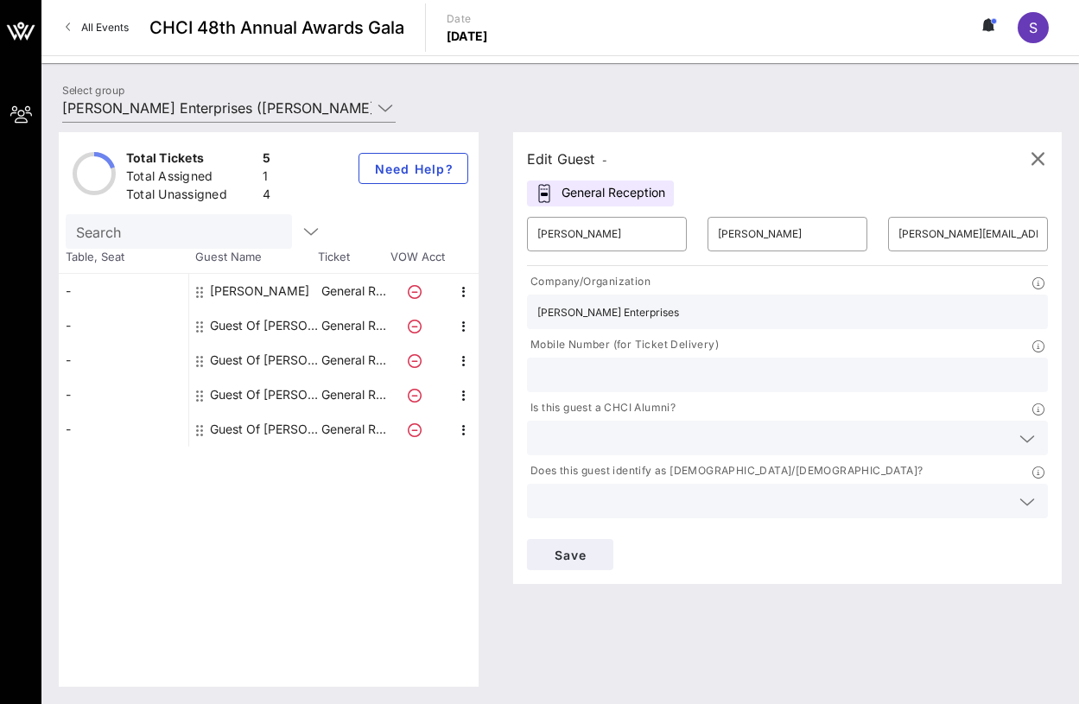
click at [695, 333] on div "Company/Organization [PERSON_NAME] Enterprises" at bounding box center [787, 300] width 542 height 63
click at [780, 364] on input "text" at bounding box center [787, 375] width 500 height 22
paste input "2409721415"
type input "2409721415"
click at [945, 560] on div "Edit Guest - General Reception ​ [PERSON_NAME] ​ [PERSON_NAME] ​ [PERSON_NAME][…" at bounding box center [779, 409] width 566 height 554
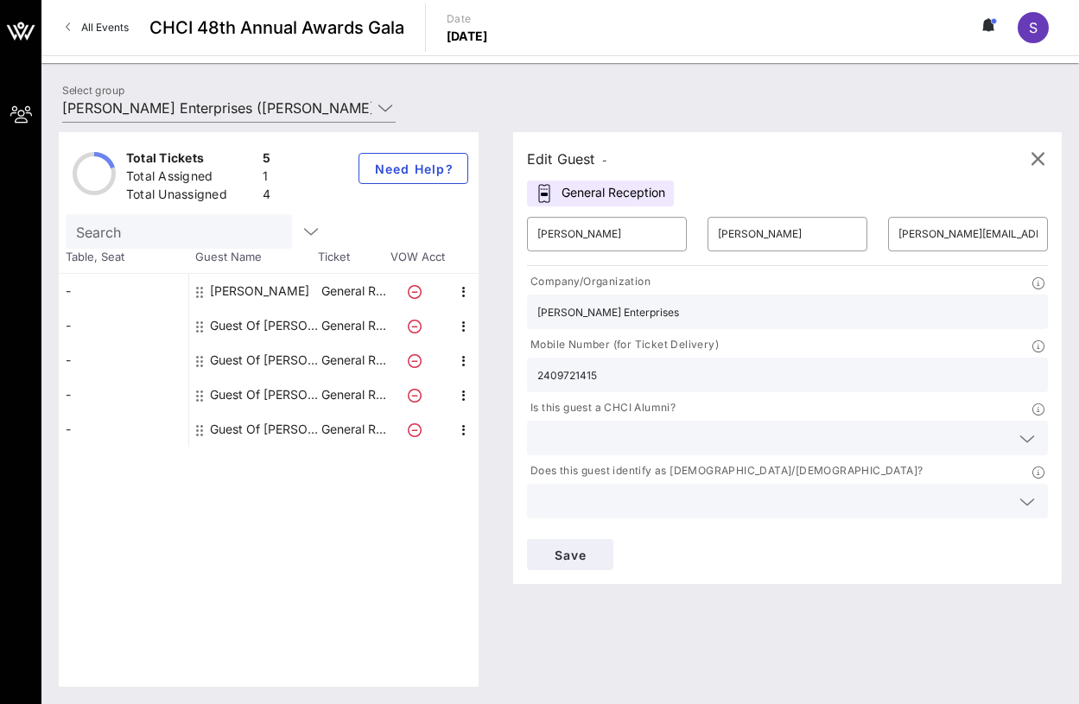
click at [785, 513] on div "Edit Guest - General Reception ​ [PERSON_NAME] ​ [PERSON_NAME] ​ [PERSON_NAME][…" at bounding box center [779, 409] width 566 height 554
click at [816, 565] on div "Edit Guest - General Reception ​ [PERSON_NAME] ​ [PERSON_NAME] ​ [PERSON_NAME][…" at bounding box center [779, 409] width 566 height 554
click at [599, 548] on span "Save" at bounding box center [570, 555] width 59 height 15
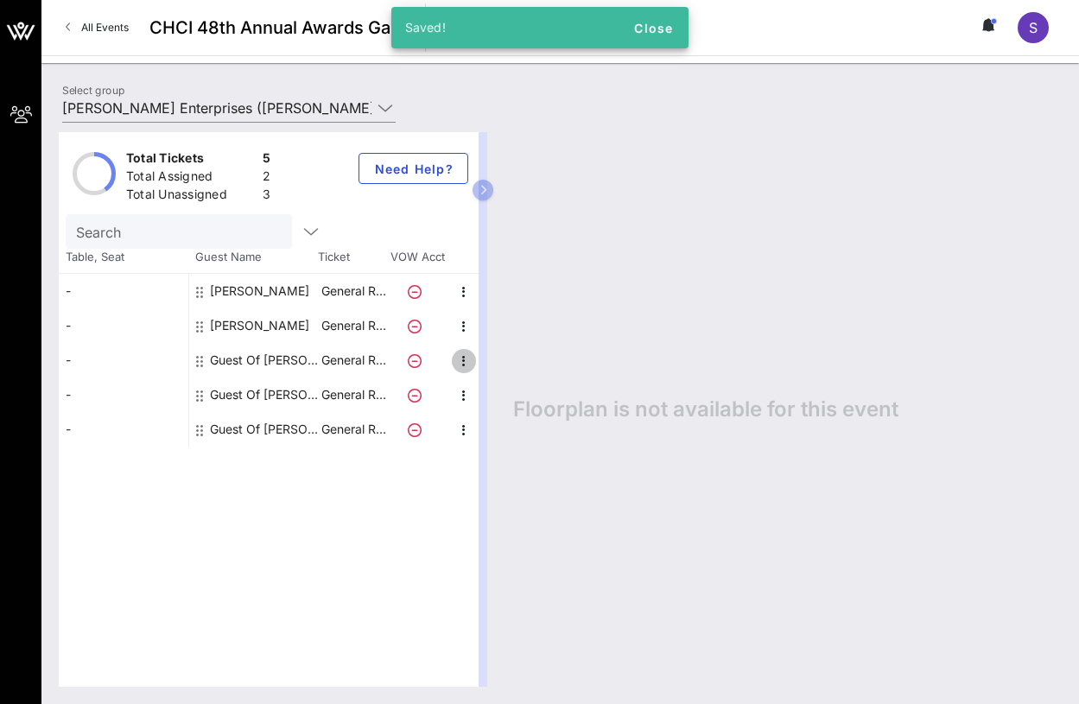
click at [460, 358] on icon "button" at bounding box center [463, 361] width 21 height 21
click at [509, 358] on div "Edit" at bounding box center [507, 366] width 35 height 28
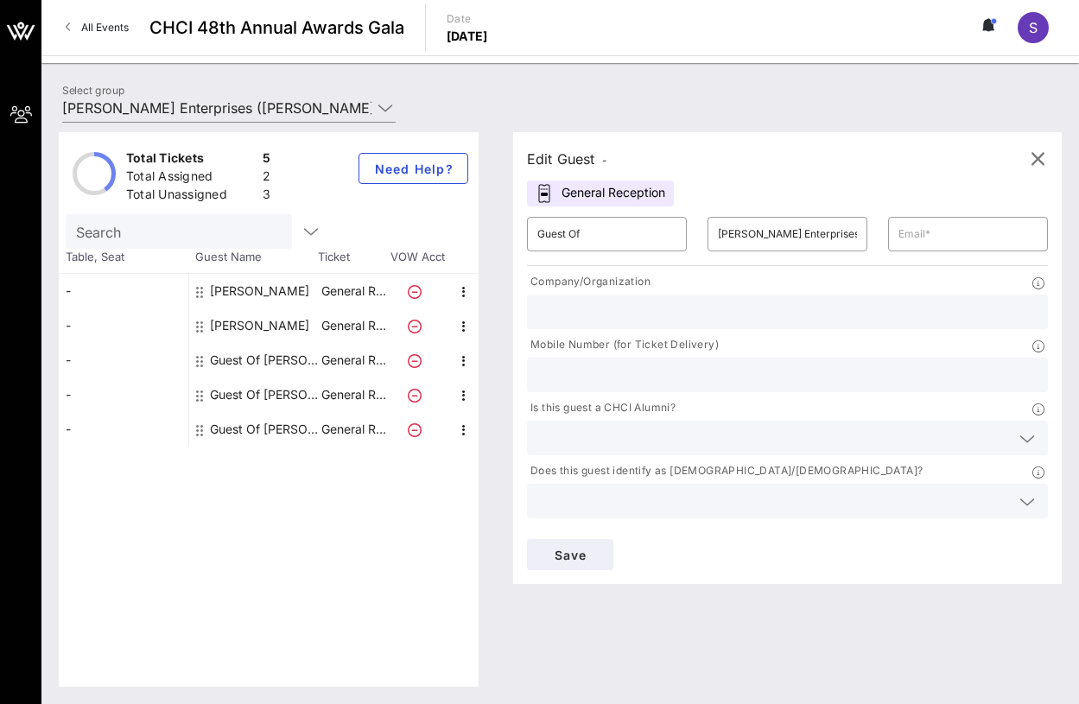
drag, startPoint x: 614, startPoint y: 232, endPoint x: 352, endPoint y: 202, distance: 264.3
click at [352, 202] on div "Total Tickets 5 Total Assigned 2 Total Unassigned 3 Need Help? Search Table, Se…" at bounding box center [560, 409] width 1003 height 554
type input "[PERSON_NAME]"
click at [803, 364] on input "text" at bounding box center [787, 375] width 500 height 22
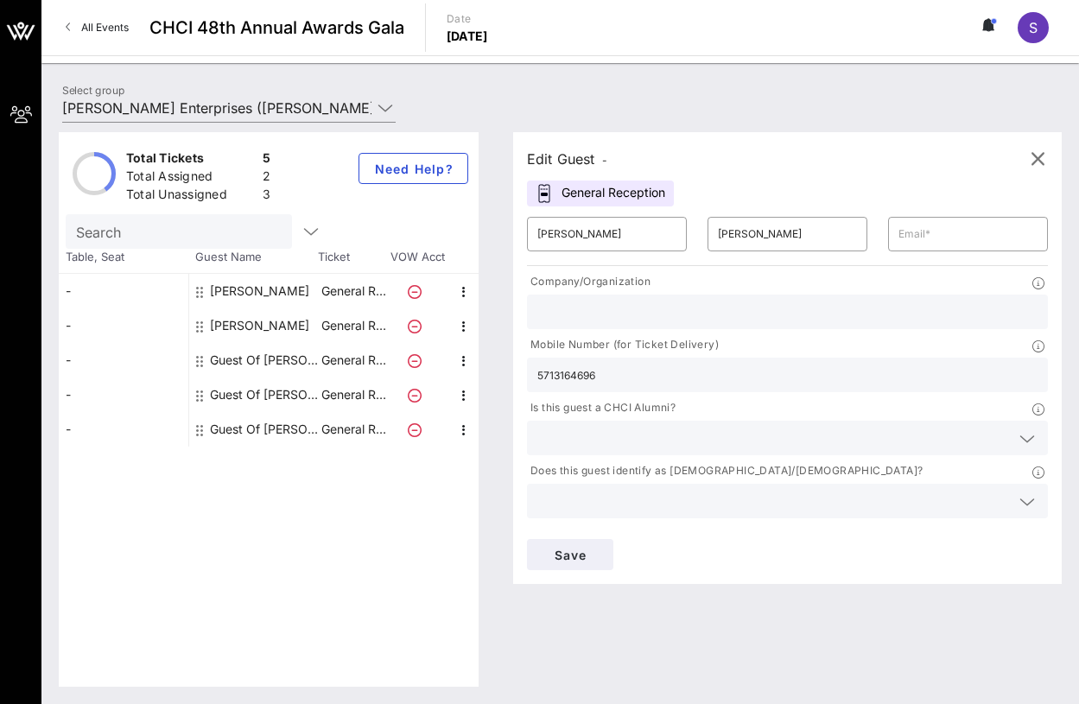
type input "5713164696"
click at [898, 244] on input "text" at bounding box center [967, 234] width 139 height 28
paste input "[EMAIL_ADDRESS][DOMAIN_NAME]"
type input "[EMAIL_ADDRESS][DOMAIN_NAME]"
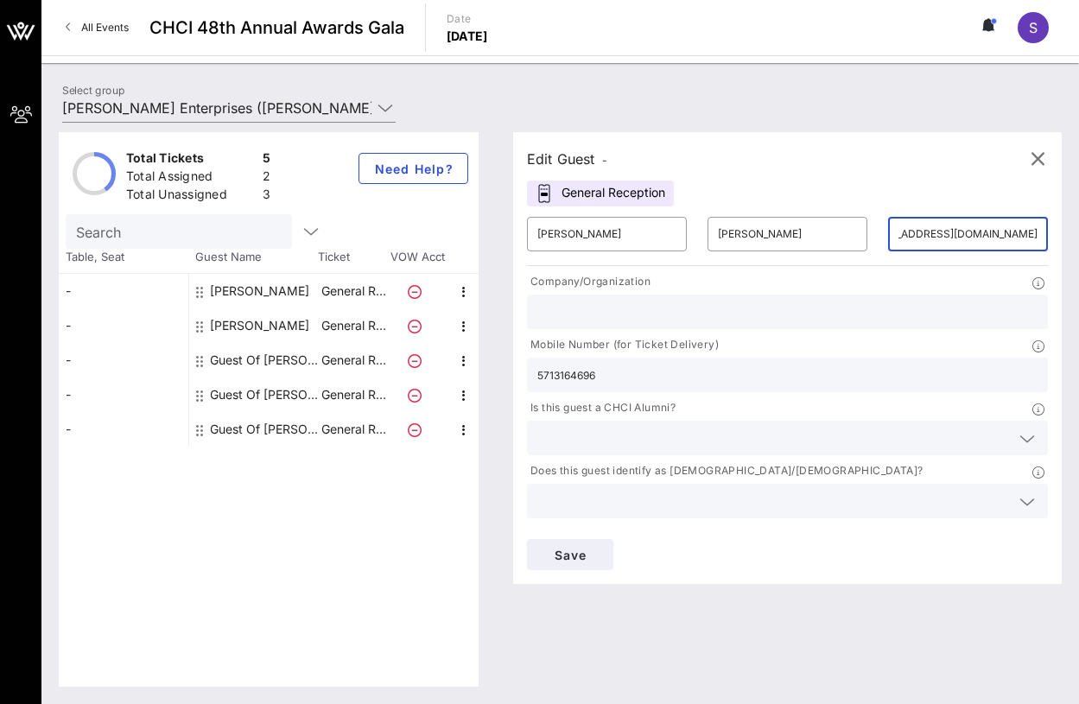
click at [869, 182] on div "Edit Guest - General Reception ​ [PERSON_NAME] ​ [PERSON_NAME] ​ [EMAIL_ADDRESS…" at bounding box center [787, 358] width 548 height 452
click at [599, 548] on span "Save" at bounding box center [570, 555] width 59 height 15
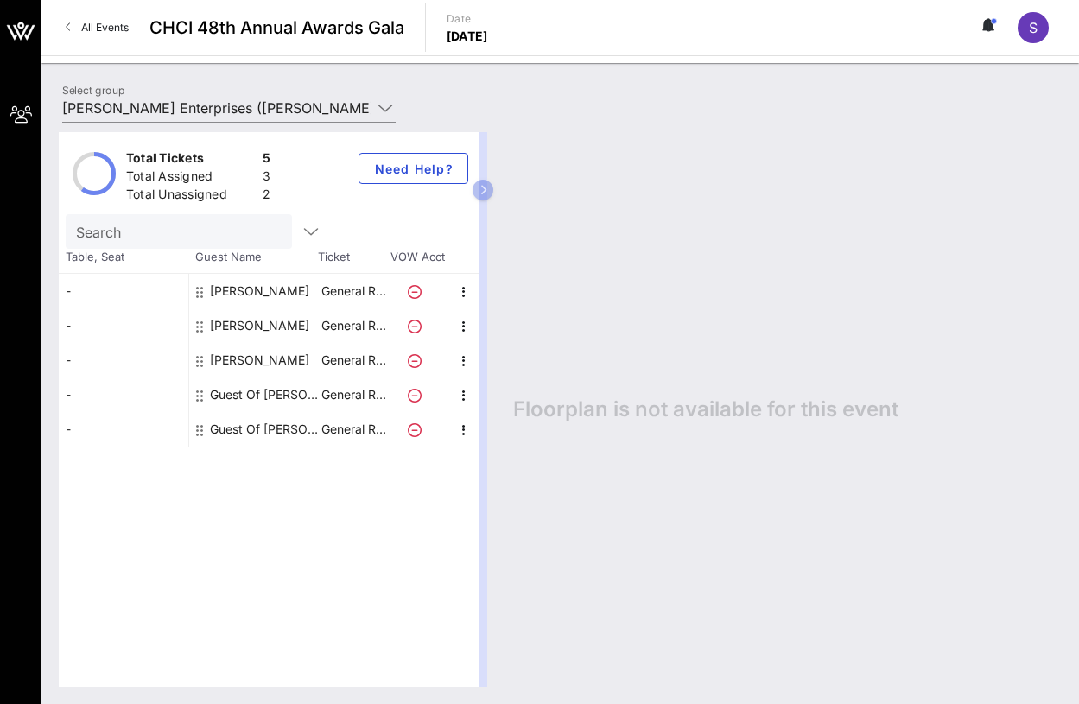
click at [624, 586] on div "Floorplan is not available for this event" at bounding box center [779, 409] width 566 height 554
click at [290, 98] on input "[PERSON_NAME] Enterprises ([PERSON_NAME] Enterprises) [[PERSON_NAME], [PERSON_N…" at bounding box center [216, 108] width 309 height 28
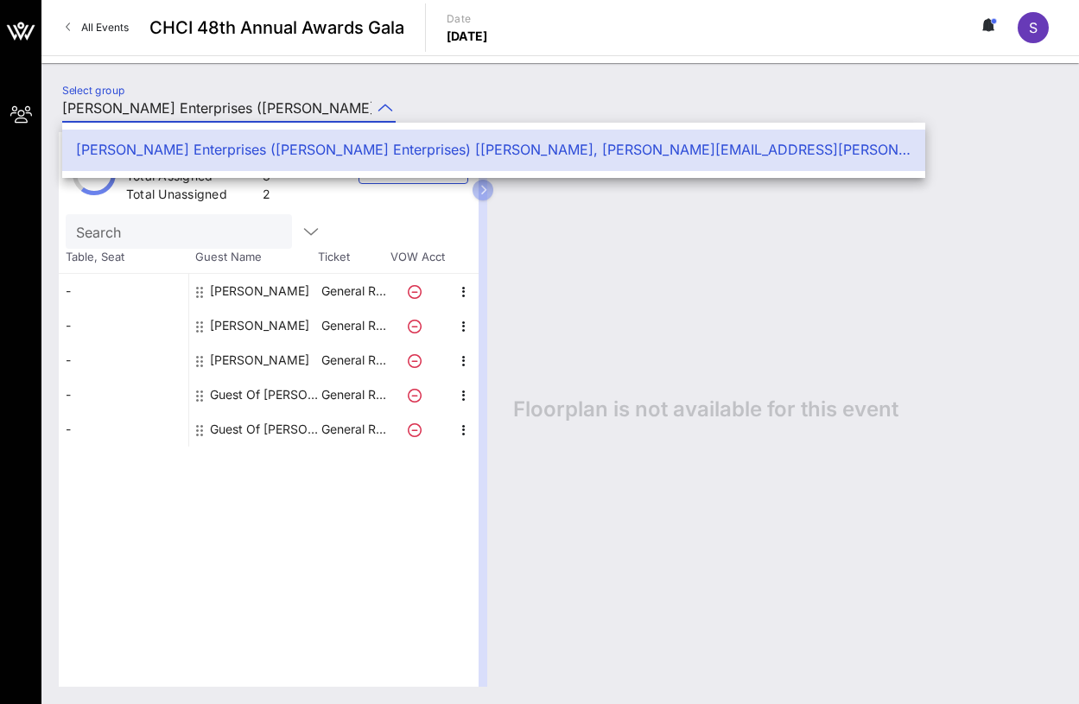
click at [290, 98] on input "[PERSON_NAME] Enterprises ([PERSON_NAME] Enterprises) [[PERSON_NAME], [PERSON_N…" at bounding box center [216, 108] width 309 height 28
click at [325, 79] on div "Select group [PERSON_NAME] Enterprises ([PERSON_NAME] Enterprises) [[PERSON_NAM…" at bounding box center [559, 383] width 1037 height 641
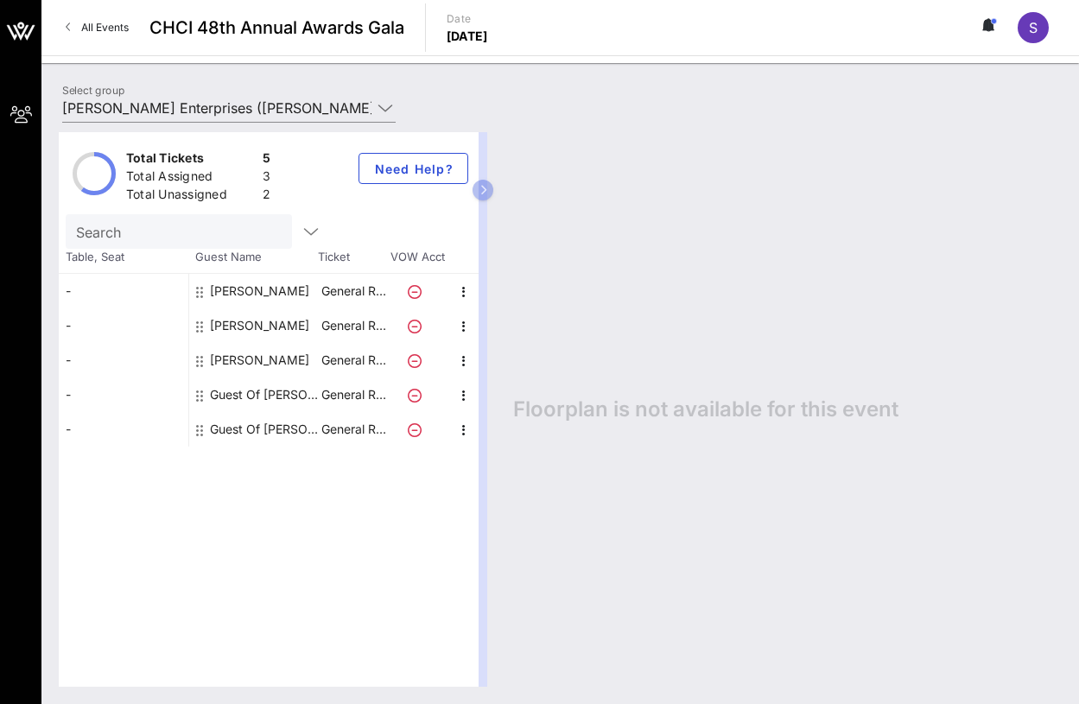
drag, startPoint x: 793, startPoint y: 656, endPoint x: 786, endPoint y: 647, distance: 11.1
click at [793, 651] on div "Floorplan is not available for this event" at bounding box center [779, 409] width 566 height 554
click at [466, 294] on icon "button" at bounding box center [463, 292] width 21 height 21
click at [641, 526] on div "Floorplan is not available for this event" at bounding box center [779, 409] width 566 height 554
